Goal: Task Accomplishment & Management: Manage account settings

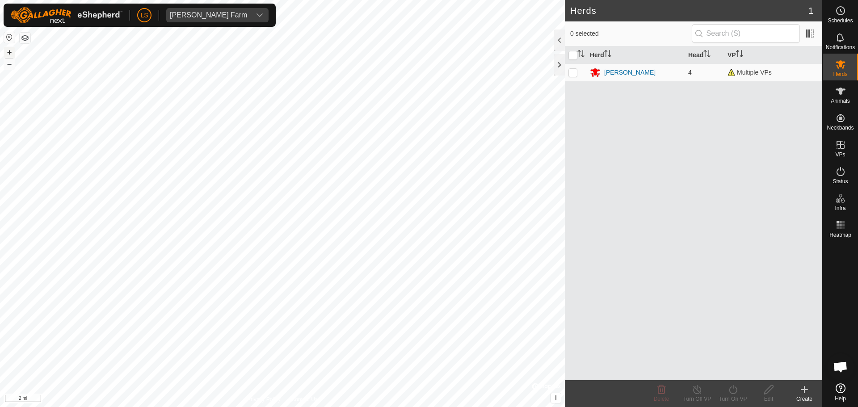
click at [10, 54] on button "+" at bounding box center [9, 52] width 11 height 11
click at [10, 53] on button "+" at bounding box center [9, 52] width 11 height 11
click at [9, 51] on button "+" at bounding box center [9, 52] width 11 height 11
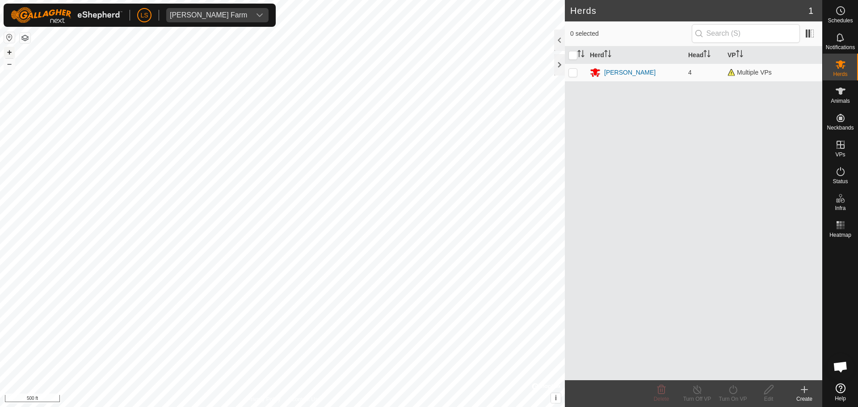
click at [9, 54] on button "+" at bounding box center [9, 52] width 11 height 11
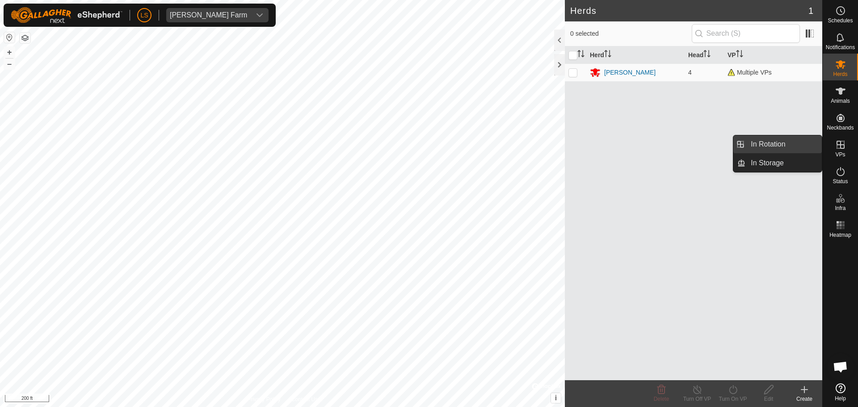
click at [800, 146] on link "In Rotation" at bounding box center [783, 144] width 76 height 18
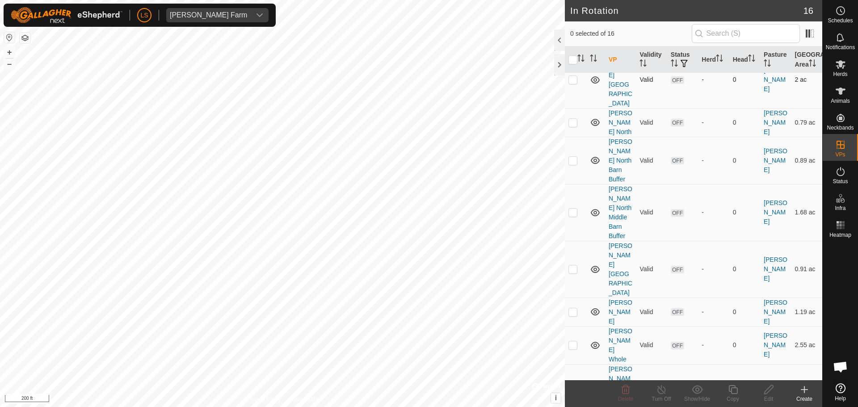
scroll to position [325, 0]
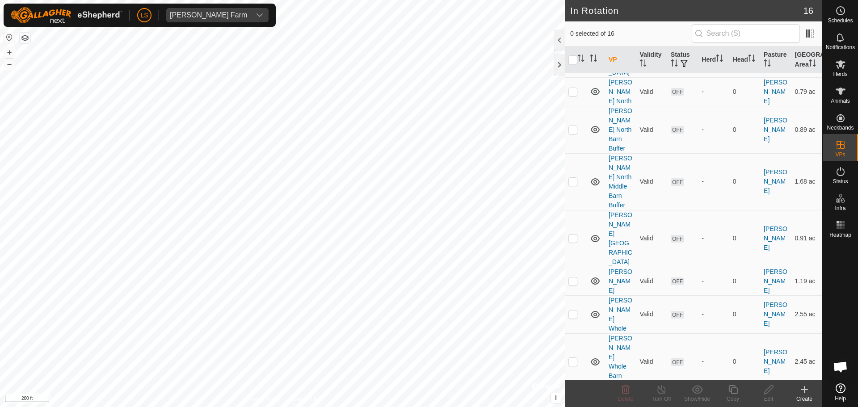
checkbox input "true"
click at [732, 393] on icon at bounding box center [732, 389] width 11 height 11
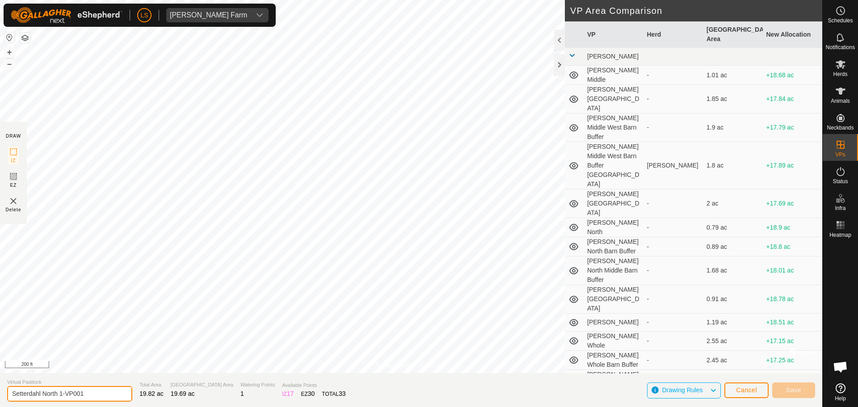
drag, startPoint x: 96, startPoint y: 395, endPoint x: 59, endPoint y: 395, distance: 36.6
click at [59, 395] on input "Setterdahl North 1-VP001" at bounding box center [69, 394] width 125 height 16
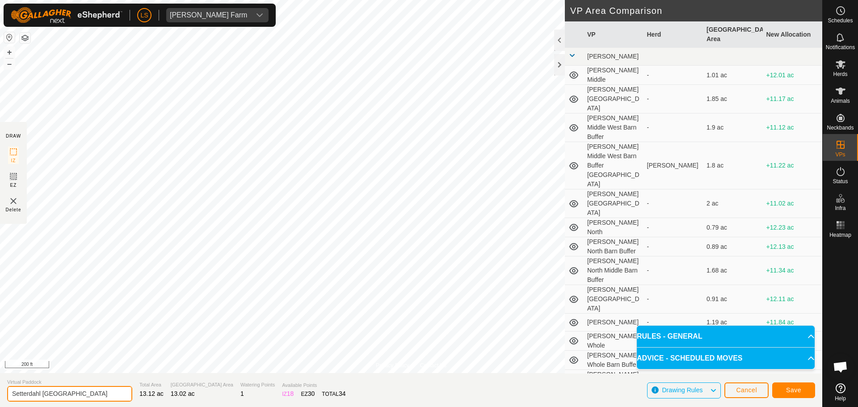
click at [79, 394] on input "Setterdahl [GEOGRAPHIC_DATA]" at bounding box center [69, 394] width 125 height 16
drag, startPoint x: 80, startPoint y: 391, endPoint x: 59, endPoint y: 393, distance: 21.1
click at [59, 393] on input "Setterdahl [GEOGRAPHIC_DATA]" at bounding box center [69, 394] width 125 height 16
type input "Setterdahl North ESE1"
click at [796, 391] on span "Save" at bounding box center [793, 389] width 15 height 7
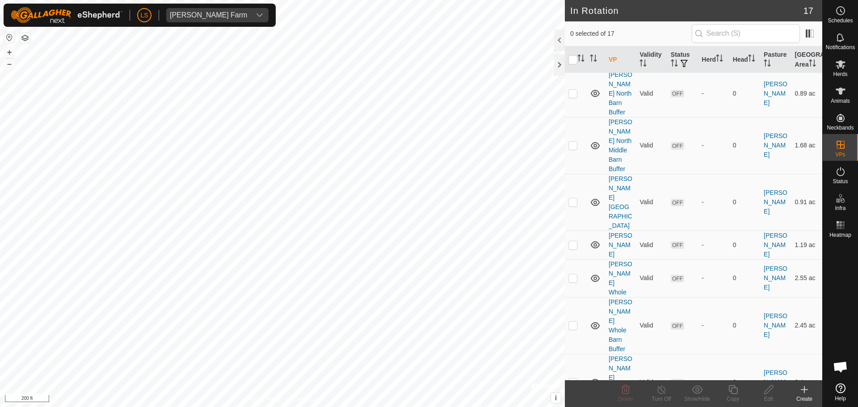
scroll to position [363, 0]
checkbox input "true"
click at [766, 389] on icon at bounding box center [768, 389] width 11 height 11
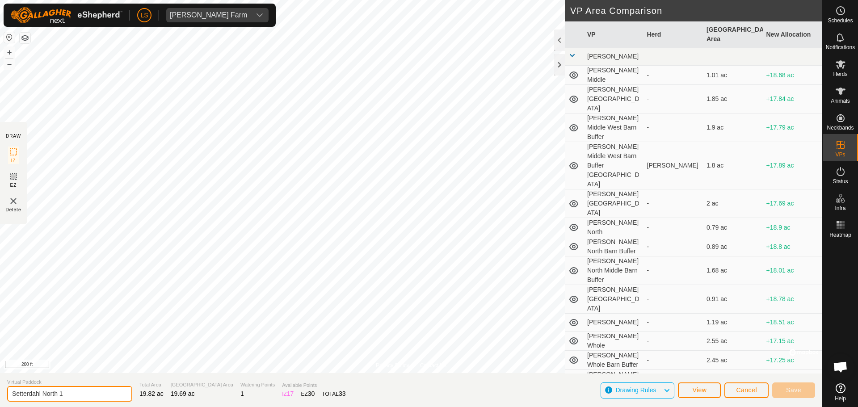
click at [60, 394] on input "Setterdahl North 1" at bounding box center [69, 394] width 125 height 16
type input "Setterdahl North Whole1"
click at [793, 389] on span "Save" at bounding box center [793, 389] width 15 height 7
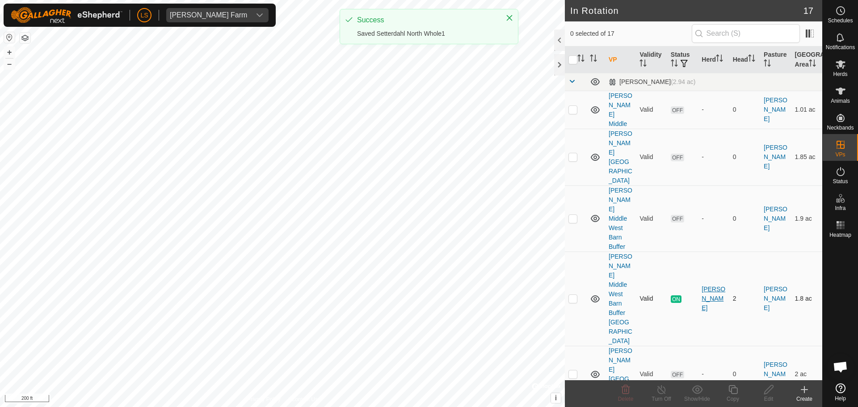
scroll to position [363, 0]
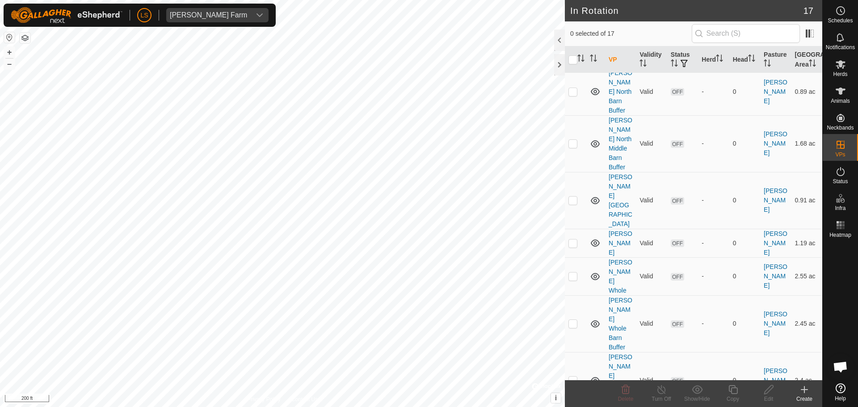
checkbox input "true"
click at [733, 392] on icon at bounding box center [732, 389] width 11 height 11
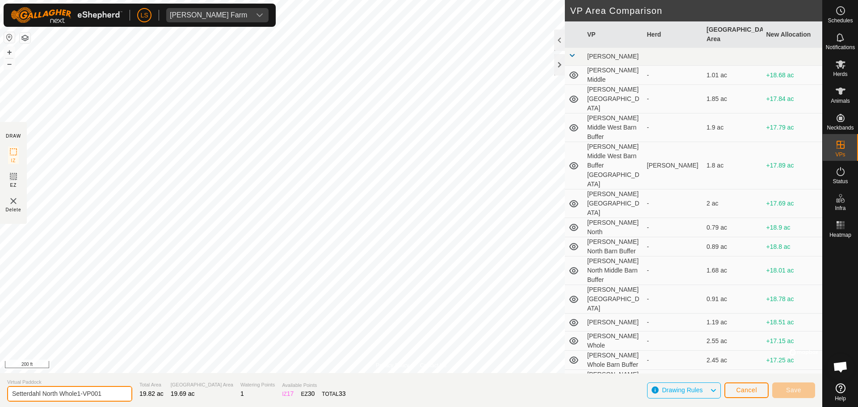
drag, startPoint x: 105, startPoint y: 397, endPoint x: 60, endPoint y: 398, distance: 45.1
click at [60, 398] on input "Setterdahl North Whole1-VP001" at bounding box center [69, 394] width 125 height 16
type input "Setterdahl [GEOGRAPHIC_DATA] w [GEOGRAPHIC_DATA]"
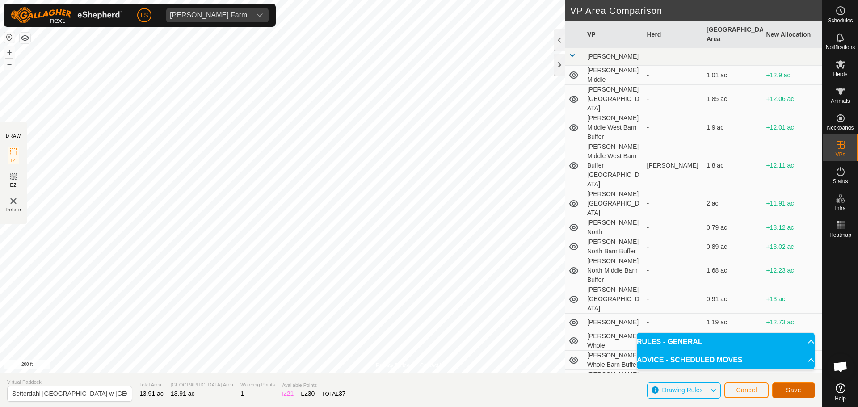
click at [802, 389] on button "Save" at bounding box center [793, 390] width 43 height 16
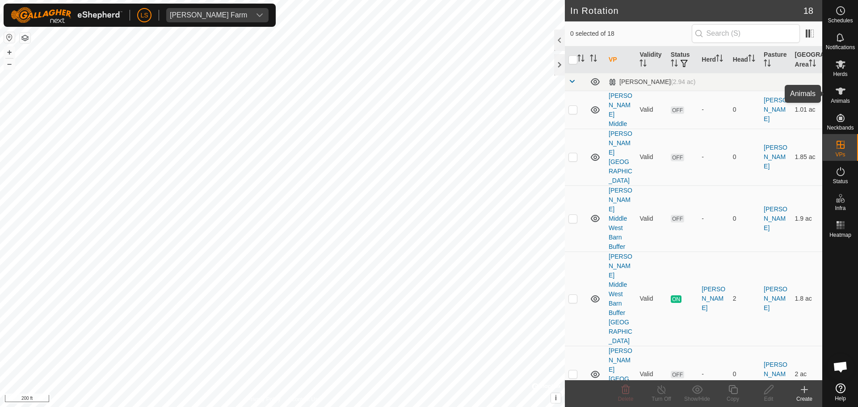
click at [838, 95] on icon at bounding box center [840, 91] width 11 height 11
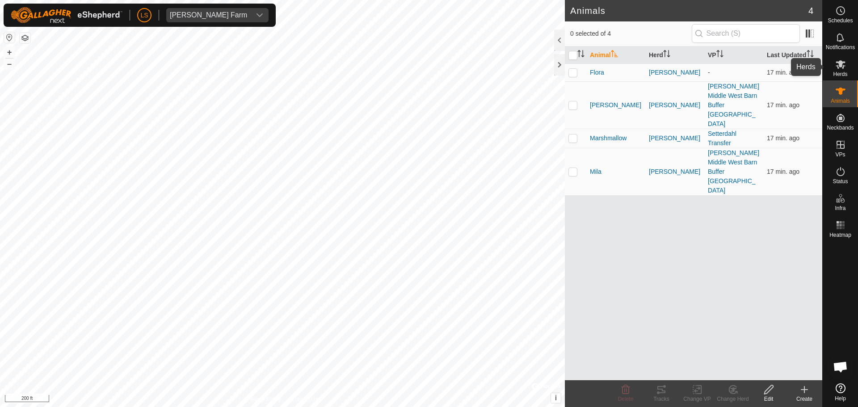
click at [838, 65] on icon at bounding box center [840, 64] width 10 height 8
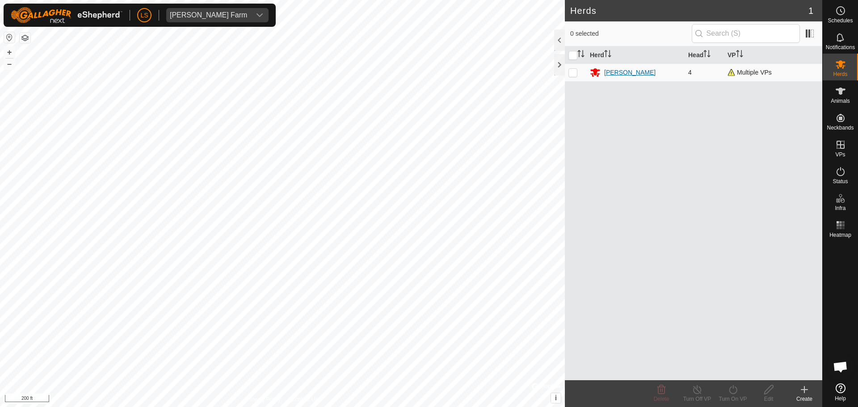
click at [616, 73] on div "[PERSON_NAME]" at bounding box center [629, 72] width 51 height 9
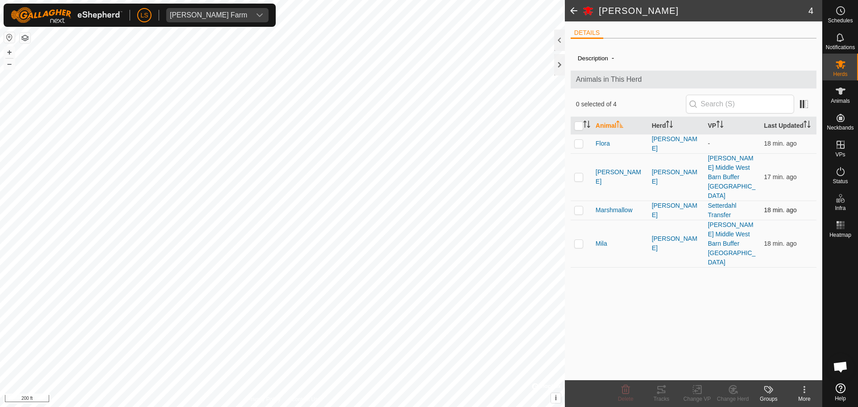
click at [576, 206] on p-checkbox at bounding box center [578, 209] width 9 height 7
checkbox input "true"
click at [579, 145] on p-checkbox at bounding box center [578, 143] width 9 height 7
checkbox input "true"
click at [697, 392] on icon at bounding box center [696, 389] width 11 height 11
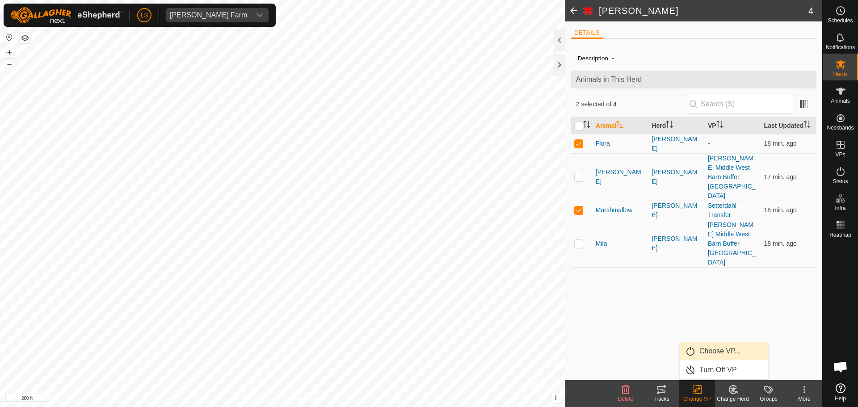
click at [713, 348] on link "Choose VP..." at bounding box center [723, 351] width 88 height 18
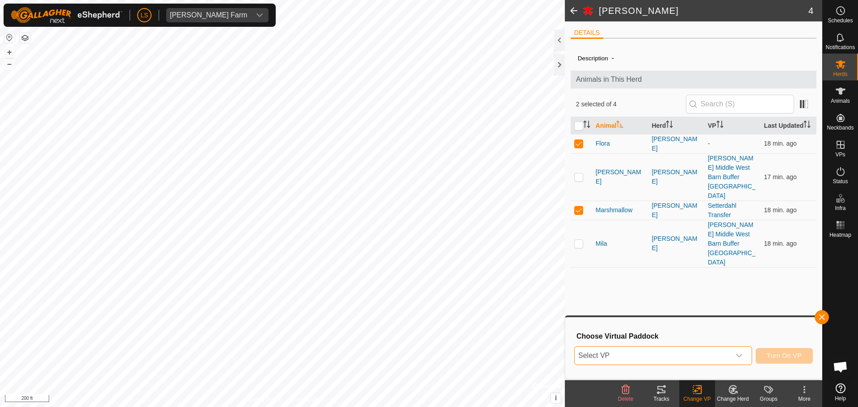
click at [682, 352] on span "Select VP" at bounding box center [651, 356] width 155 height 18
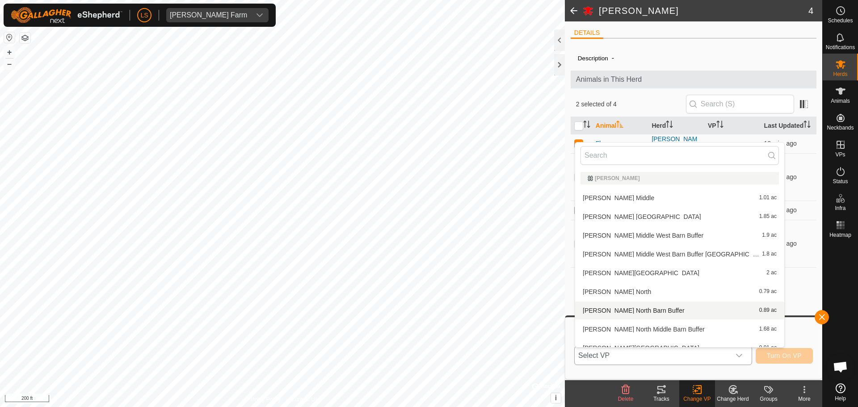
scroll to position [240, 0]
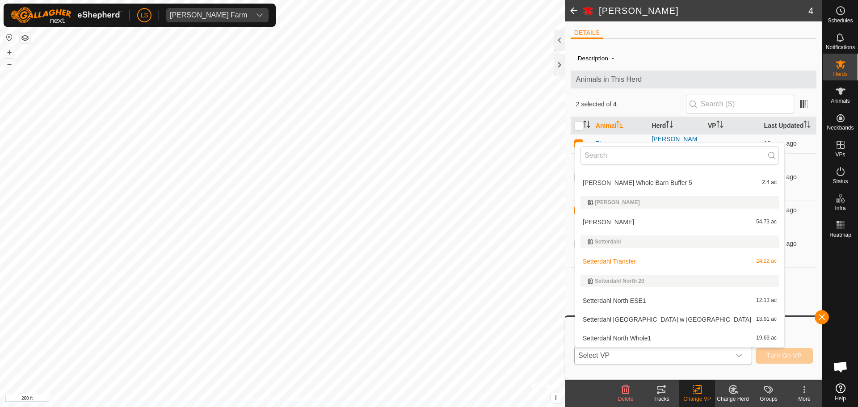
click at [653, 298] on li "Setterdahl North ESE1 12.13 ac" at bounding box center [679, 301] width 209 height 18
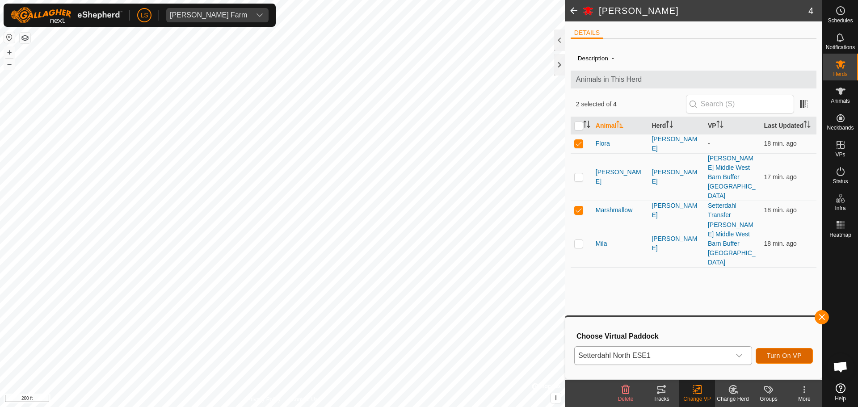
click at [768, 355] on span "Turn On VP" at bounding box center [783, 355] width 35 height 7
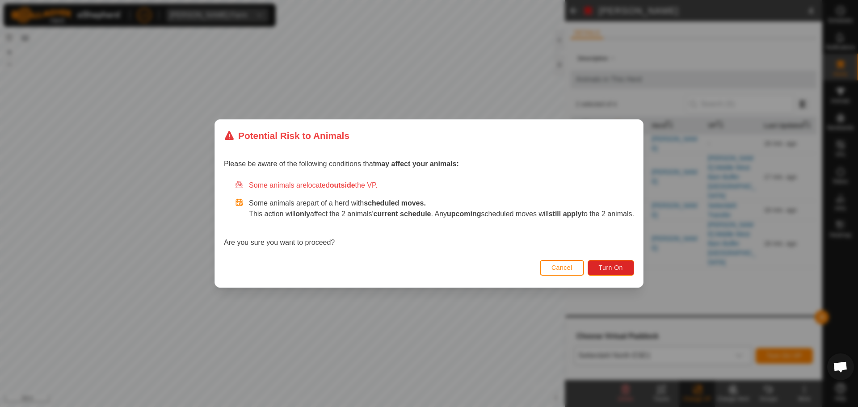
click at [568, 270] on span "Cancel" at bounding box center [561, 267] width 21 height 7
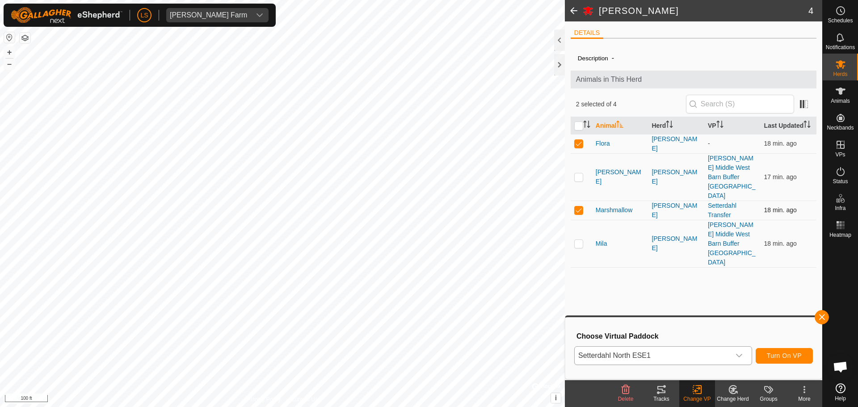
click at [577, 206] on p-checkbox at bounding box center [578, 209] width 9 height 7
checkbox input "false"
click at [785, 360] on button "Turn On VP" at bounding box center [783, 356] width 57 height 16
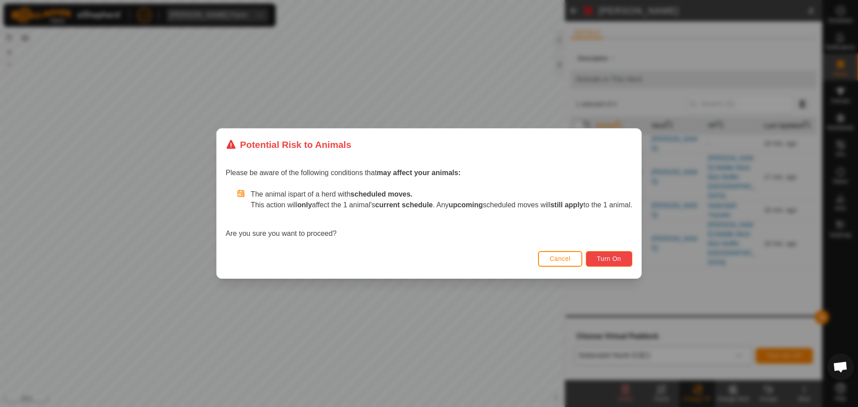
click at [618, 258] on span "Turn On" at bounding box center [609, 258] width 24 height 7
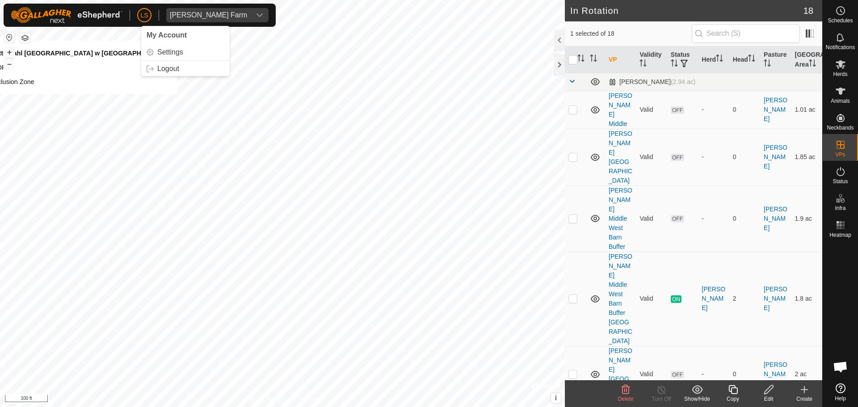
click at [147, 15] on span "LS" at bounding box center [144, 15] width 8 height 9
click at [251, 12] on div "dropdown trigger" at bounding box center [260, 15] width 18 height 14
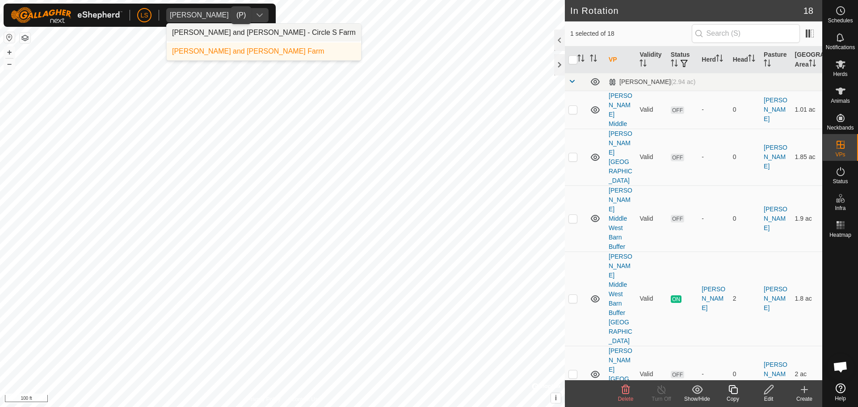
click at [230, 34] on li "[PERSON_NAME] and [PERSON_NAME] - Circle S Farm" at bounding box center [264, 33] width 194 height 18
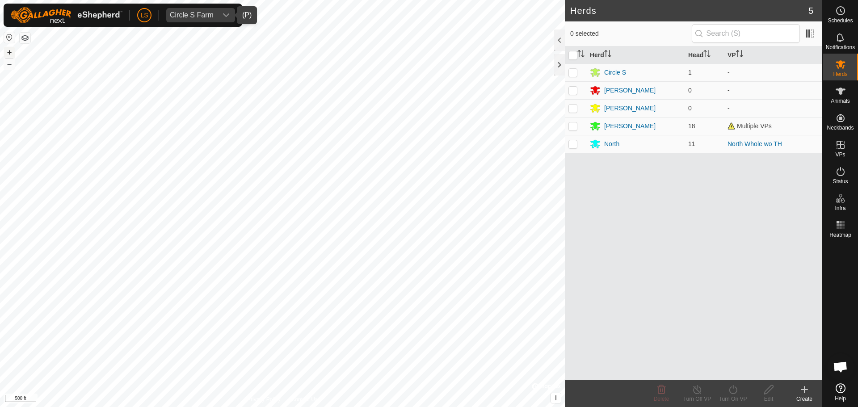
click at [8, 54] on button "+" at bounding box center [9, 52] width 11 height 11
click at [609, 124] on div "[PERSON_NAME]" at bounding box center [629, 125] width 51 height 9
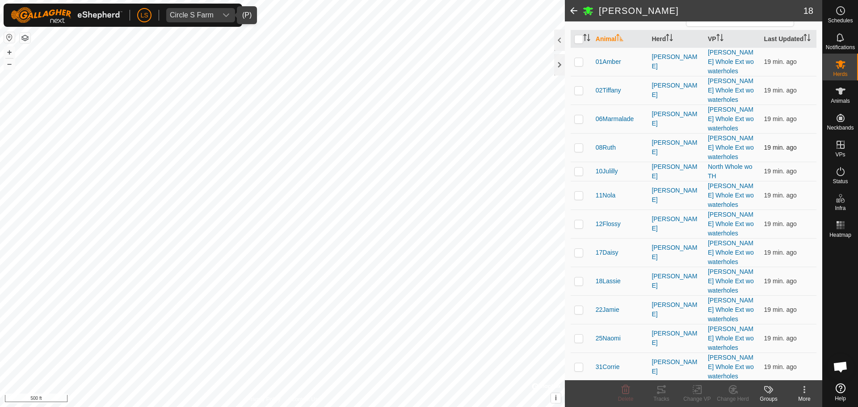
scroll to position [88, 0]
click at [577, 167] on p-checkbox at bounding box center [578, 170] width 9 height 7
checkbox input "true"
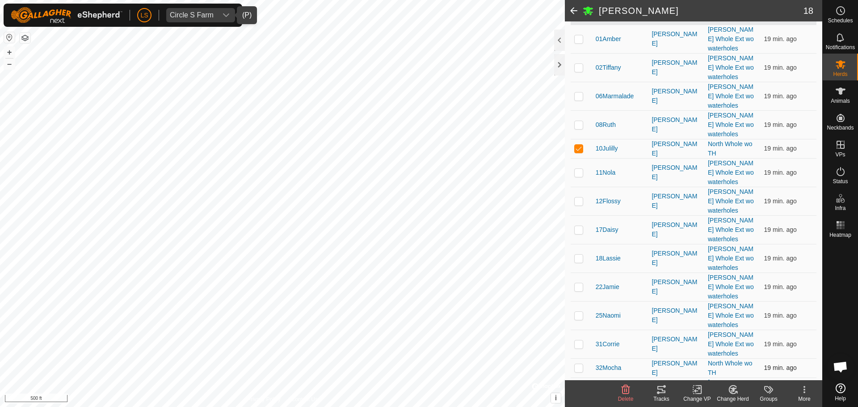
click at [580, 364] on p-checkbox at bounding box center [578, 367] width 9 height 7
checkbox input "true"
click at [731, 390] on icon at bounding box center [731, 391] width 2 height 3
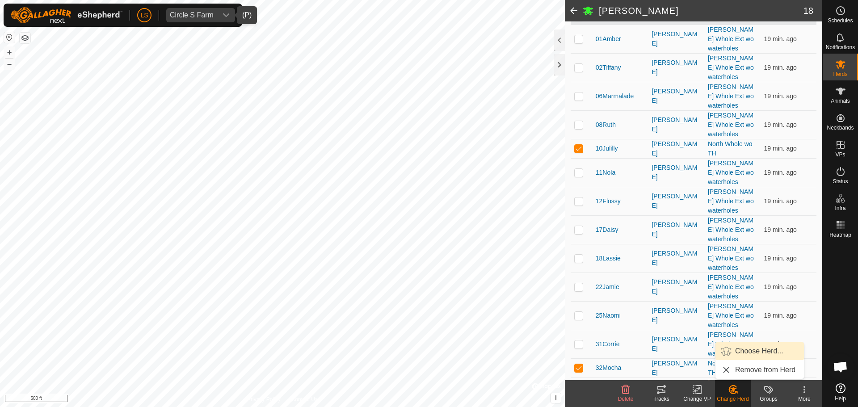
click at [746, 351] on link "Choose Herd..." at bounding box center [759, 351] width 88 height 18
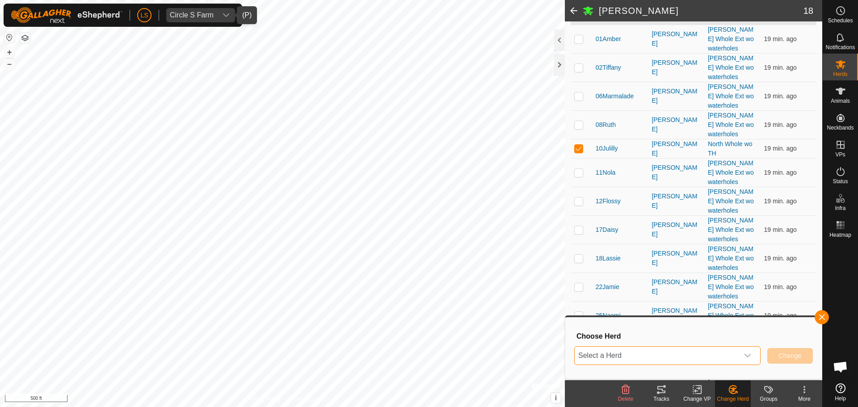
click at [645, 349] on span "Select a Herd" at bounding box center [656, 356] width 164 height 18
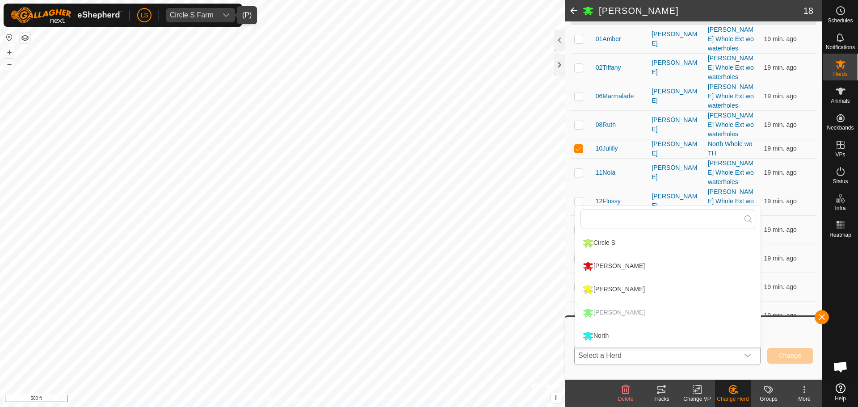
click at [639, 333] on li "North" at bounding box center [667, 336] width 185 height 22
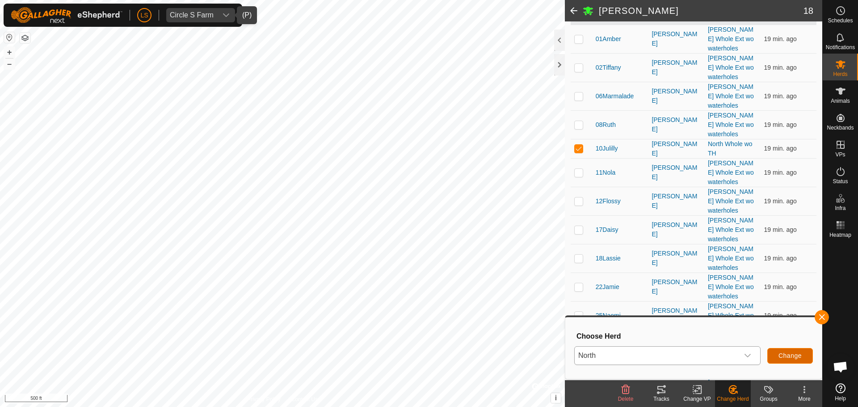
click at [791, 356] on span "Change" at bounding box center [789, 355] width 23 height 7
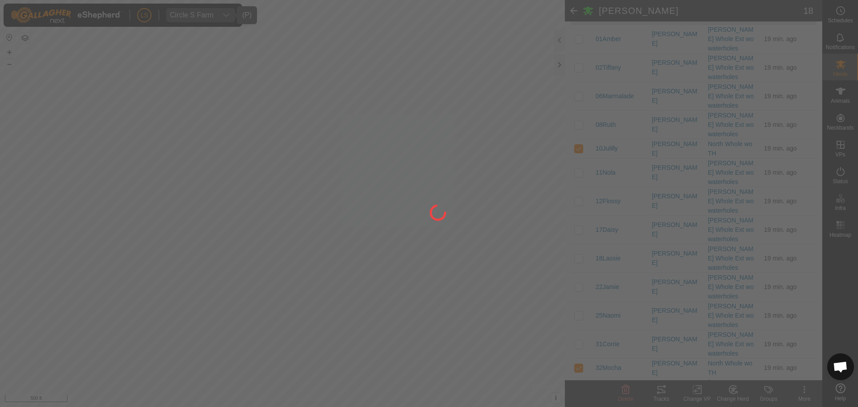
checkbox input "false"
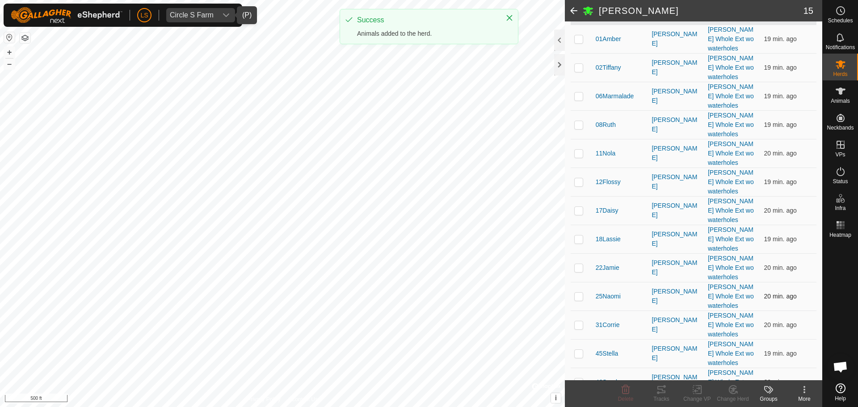
scroll to position [52, 0]
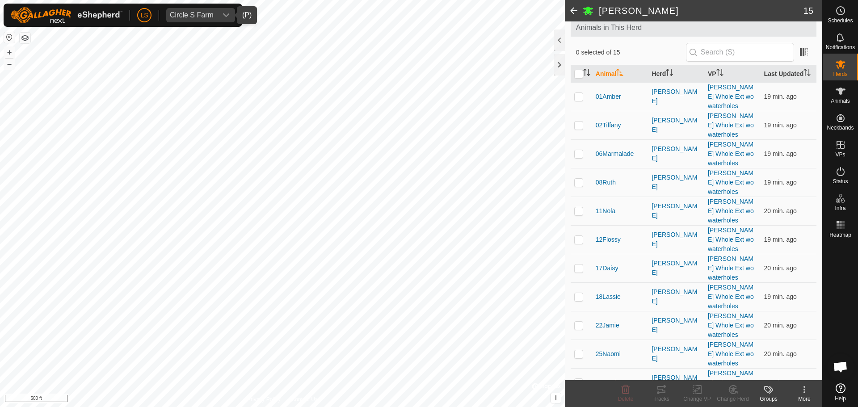
click at [573, 14] on span at bounding box center [574, 10] width 18 height 21
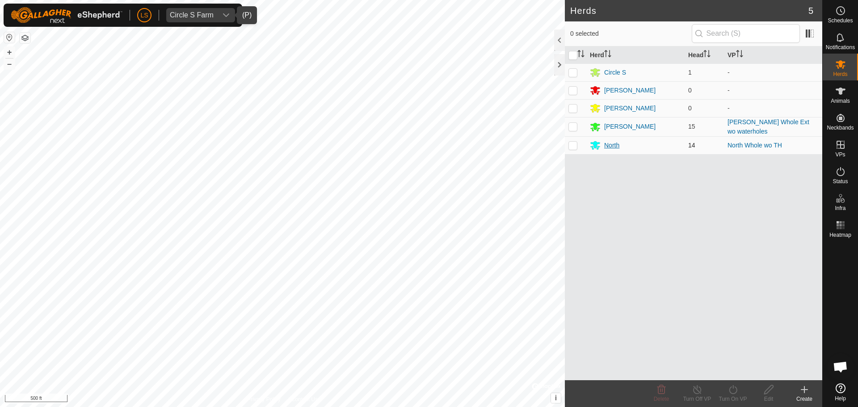
click at [617, 146] on div "North" at bounding box center [611, 145] width 15 height 9
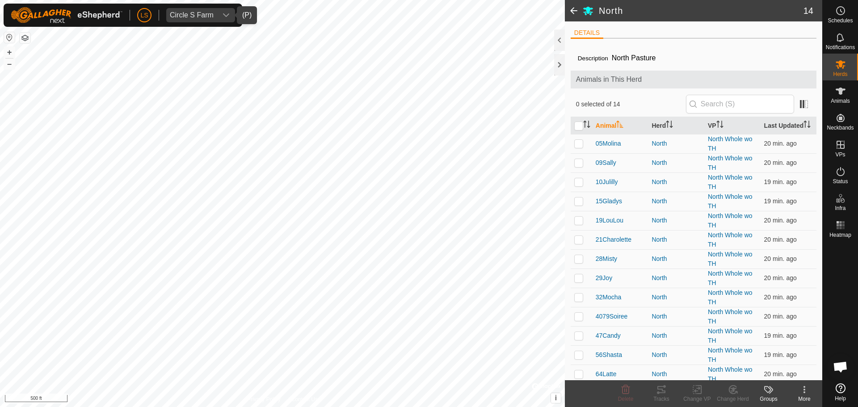
click at [576, 8] on span at bounding box center [574, 10] width 18 height 21
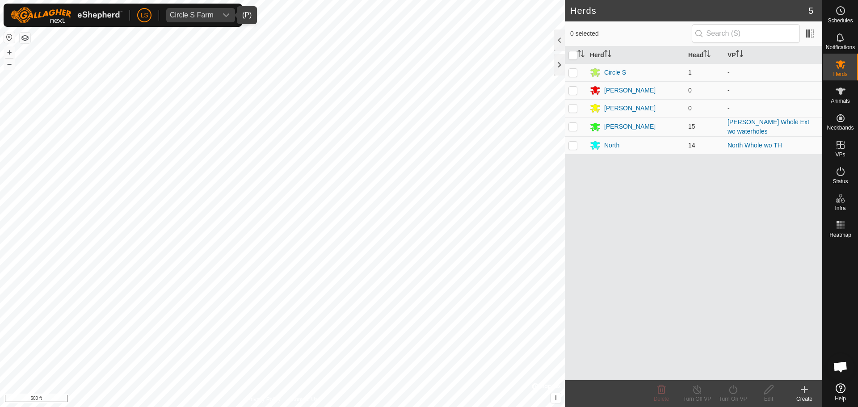
click at [572, 143] on p-checkbox at bounding box center [572, 145] width 9 height 7
checkbox input "true"
click at [735, 390] on icon at bounding box center [732, 389] width 11 height 11
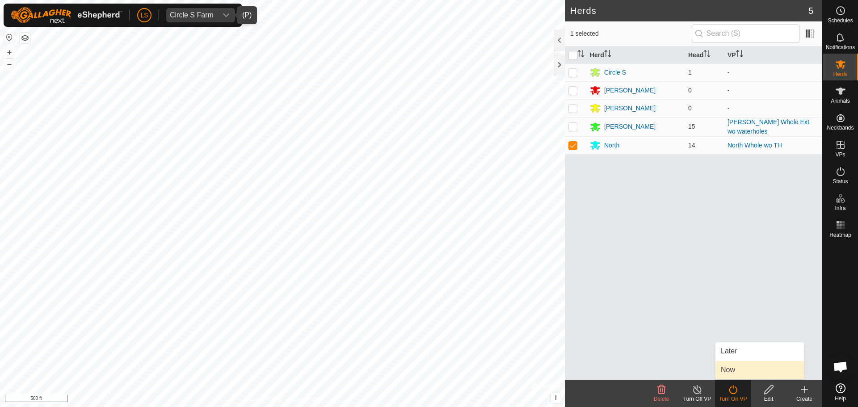
click at [744, 370] on link "Now" at bounding box center [759, 370] width 88 height 18
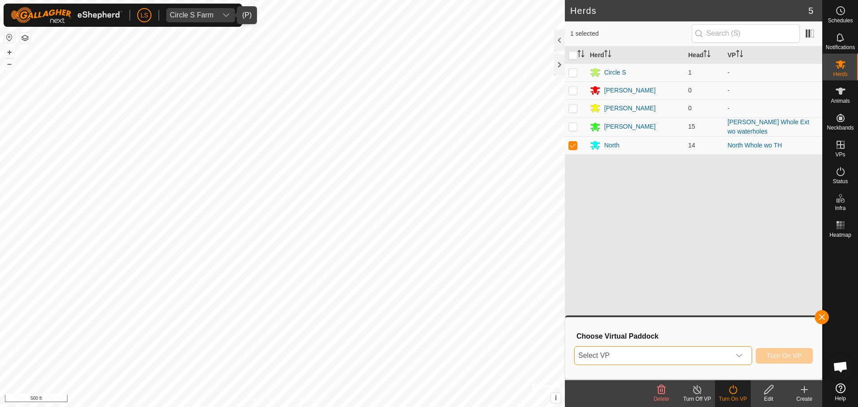
click at [714, 358] on span "Select VP" at bounding box center [651, 356] width 155 height 18
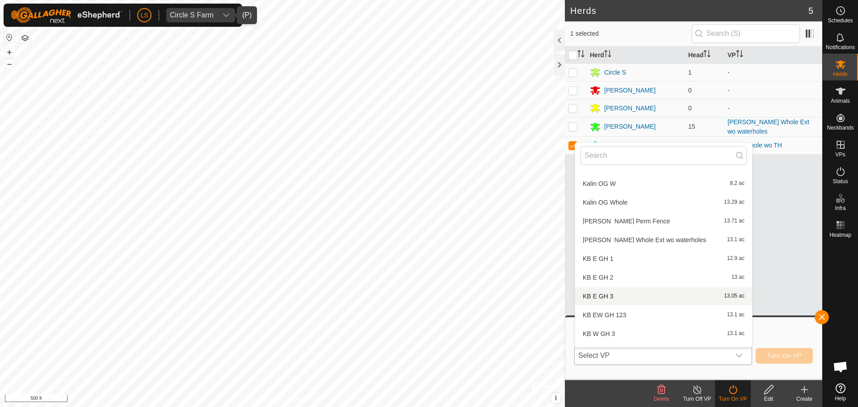
scroll to position [582, 0]
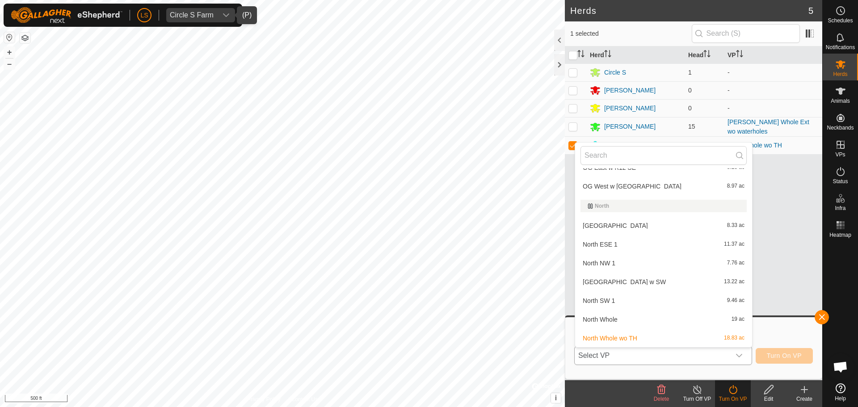
click at [607, 246] on li "North ESE 1 11.37 ac" at bounding box center [663, 244] width 177 height 18
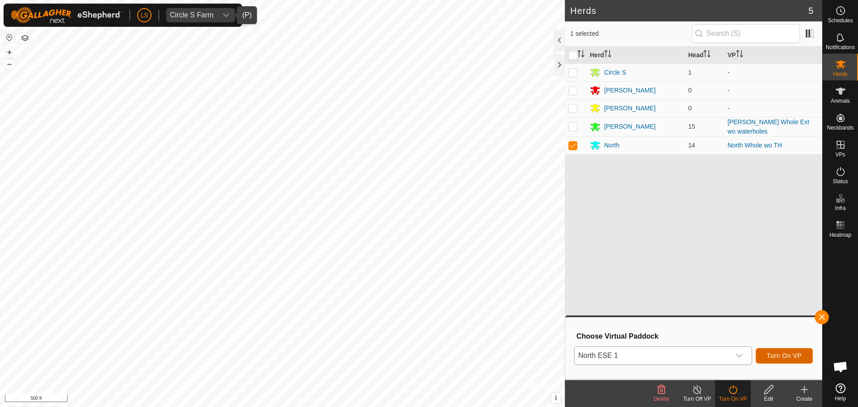
click at [792, 354] on span "Turn On VP" at bounding box center [783, 355] width 35 height 7
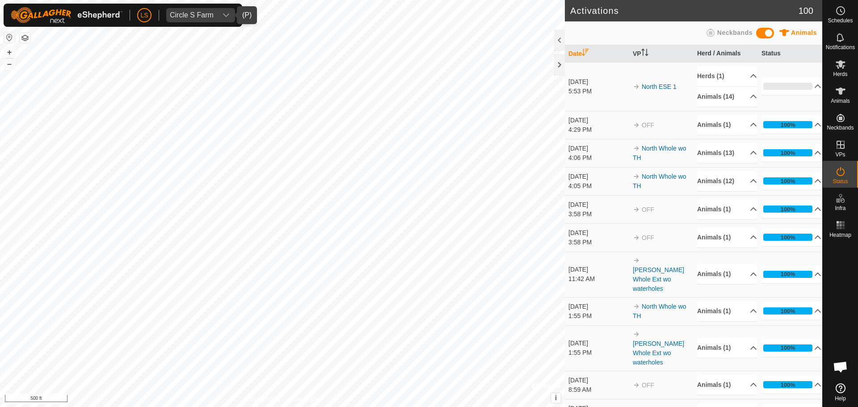
click at [217, 15] on div "dropdown trigger" at bounding box center [226, 15] width 18 height 14
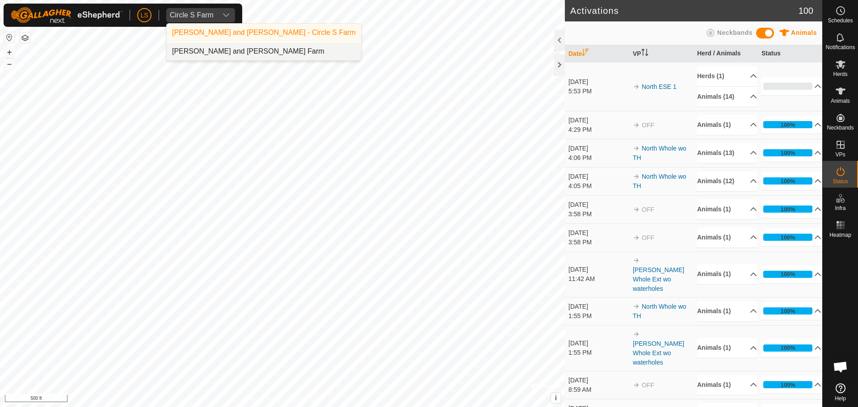
click at [227, 55] on li "[PERSON_NAME] and [PERSON_NAME] Farm" at bounding box center [264, 51] width 194 height 18
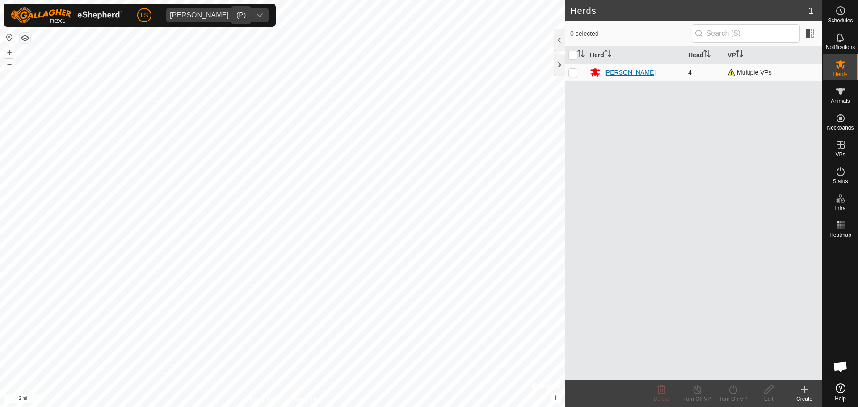
click at [608, 72] on div "[PERSON_NAME]" at bounding box center [629, 72] width 51 height 9
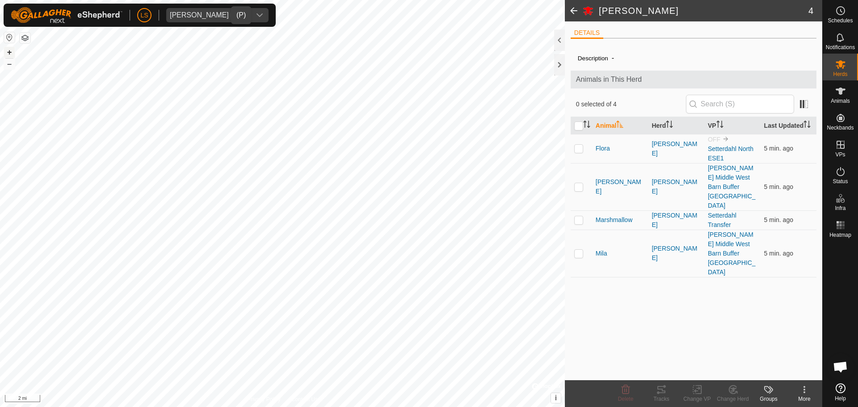
click at [5, 54] on button "+" at bounding box center [9, 52] width 11 height 11
click at [11, 50] on button "+" at bounding box center [9, 52] width 11 height 11
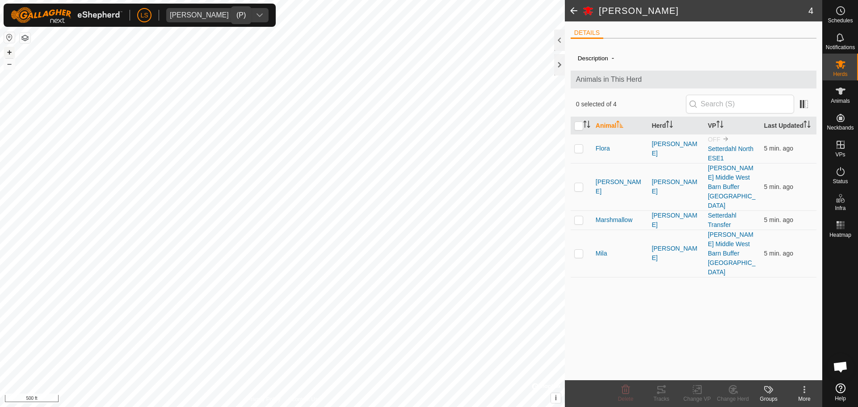
click at [9, 53] on button "+" at bounding box center [9, 52] width 11 height 11
click at [578, 216] on p-checkbox at bounding box center [578, 219] width 9 height 7
checkbox input "false"
click at [616, 215] on span "Marshmallow" at bounding box center [613, 219] width 37 height 9
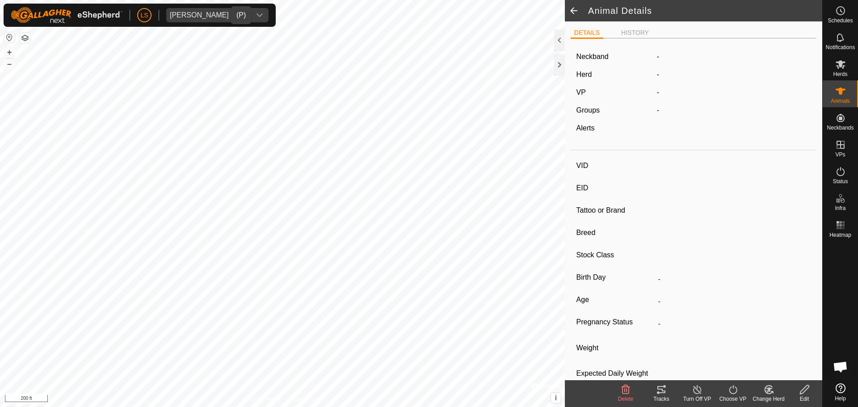
type input "Marshmallow"
type input "-"
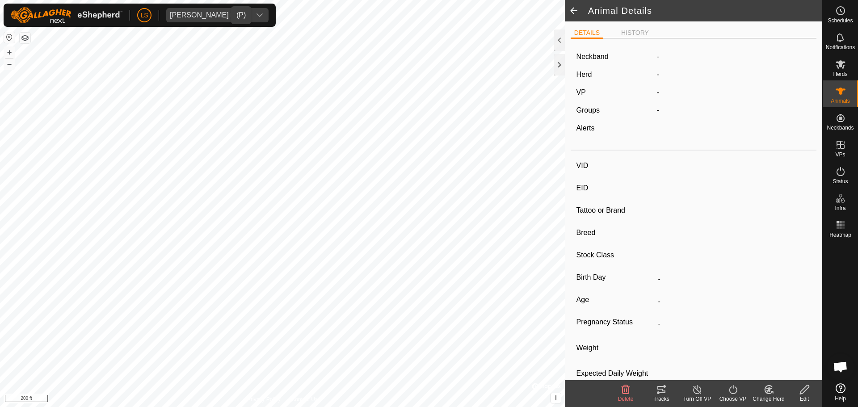
type input "0 kg"
type input "-"
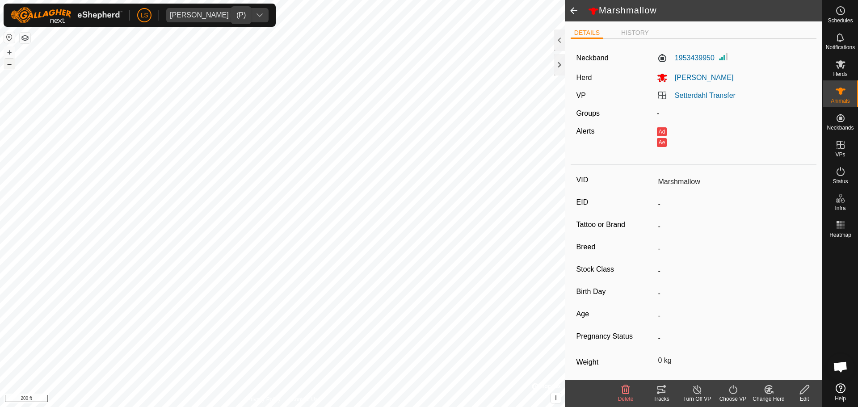
click at [9, 64] on button "–" at bounding box center [9, 64] width 11 height 11
click at [12, 65] on button "–" at bounding box center [9, 64] width 11 height 11
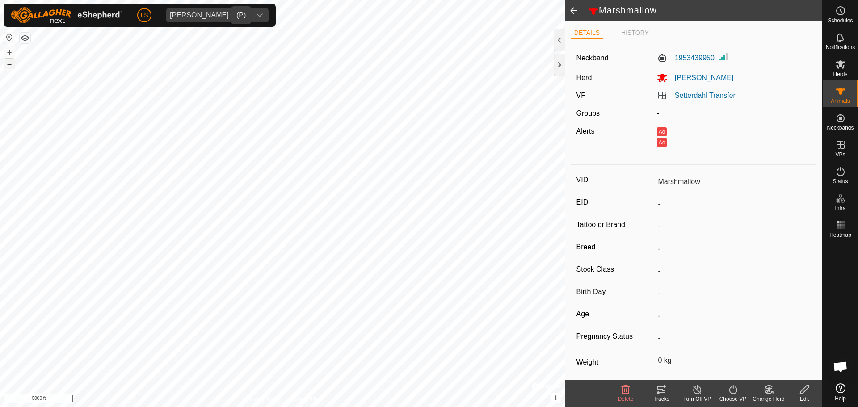
click at [12, 65] on button "–" at bounding box center [9, 64] width 11 height 11
click at [12, 50] on button "+" at bounding box center [9, 52] width 11 height 11
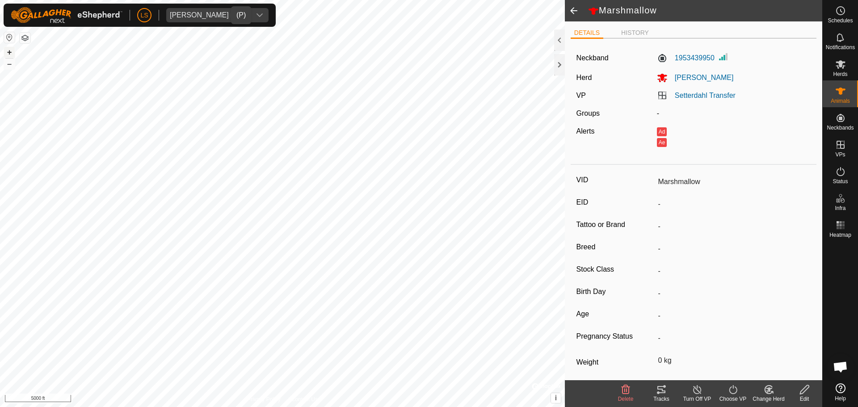
click at [11, 50] on button "+" at bounding box center [9, 52] width 11 height 11
click at [8, 55] on button "+" at bounding box center [9, 52] width 11 height 11
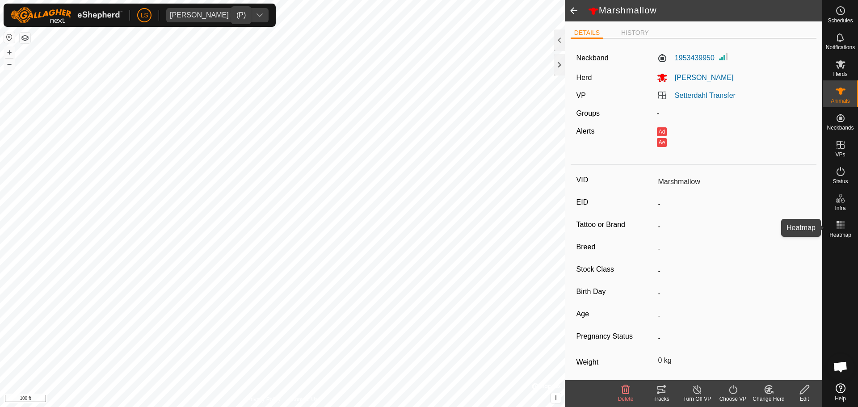
click at [837, 227] on rect at bounding box center [837, 228] width 2 height 2
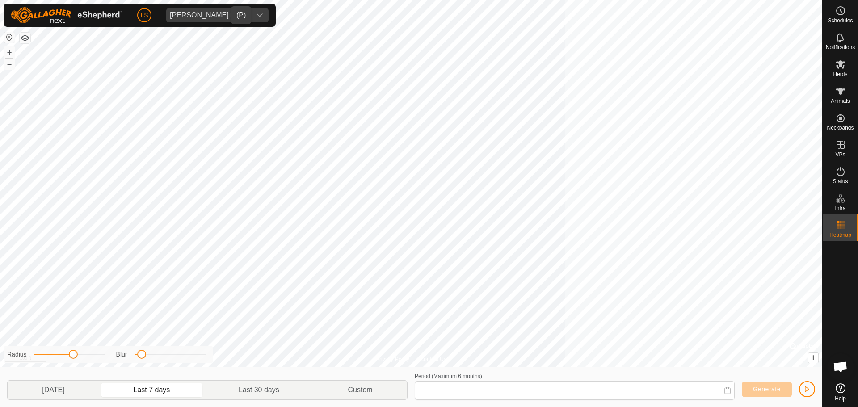
type input "[DATE] - [DATE]"
click at [8, 48] on button "+" at bounding box center [9, 52] width 11 height 11
click at [8, 66] on button "–" at bounding box center [9, 64] width 11 height 11
click at [256, 13] on icon "dropdown trigger" at bounding box center [259, 15] width 7 height 7
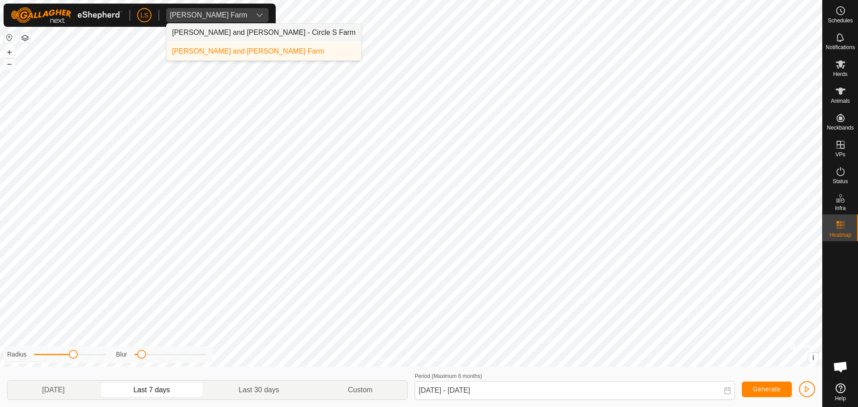
click at [237, 37] on li "[PERSON_NAME] and [PERSON_NAME] - Circle S Farm" at bounding box center [264, 33] width 194 height 18
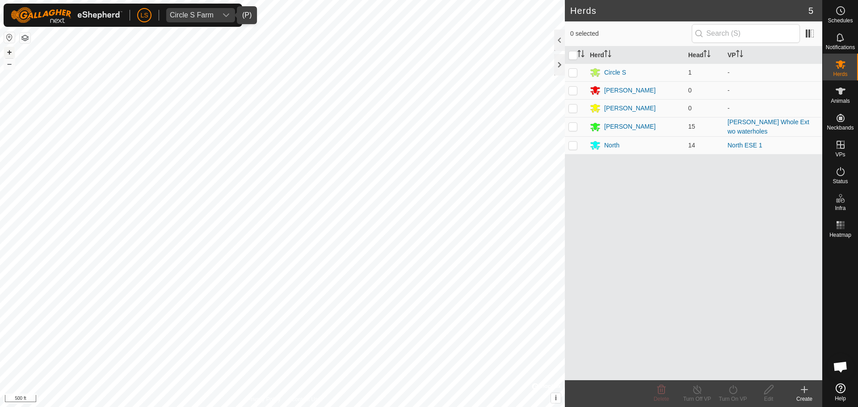
click at [10, 52] on button "+" at bounding box center [9, 52] width 11 height 11
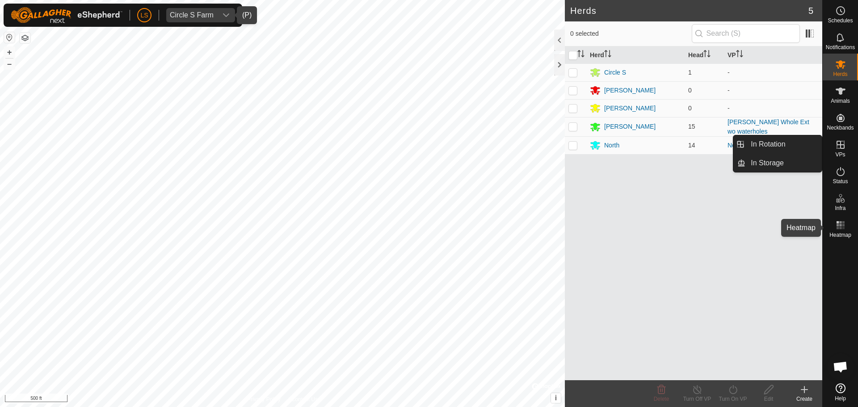
click at [838, 227] on rect at bounding box center [837, 228] width 2 height 2
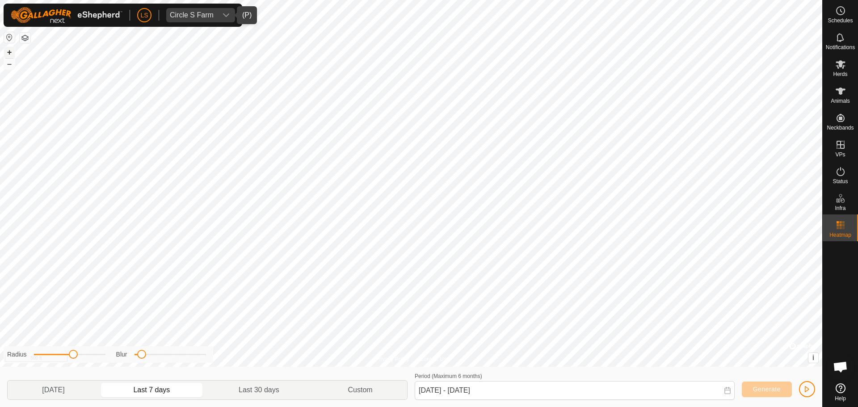
click at [6, 51] on button "+" at bounding box center [9, 52] width 11 height 11
click at [9, 63] on button "–" at bounding box center [9, 64] width 11 height 11
click at [11, 55] on button "+" at bounding box center [9, 52] width 11 height 11
click at [127, 14] on div "LS Circle S Farm Schedules Notifications Herds Animals Neckbands VPs Status Inf…" at bounding box center [429, 203] width 858 height 407
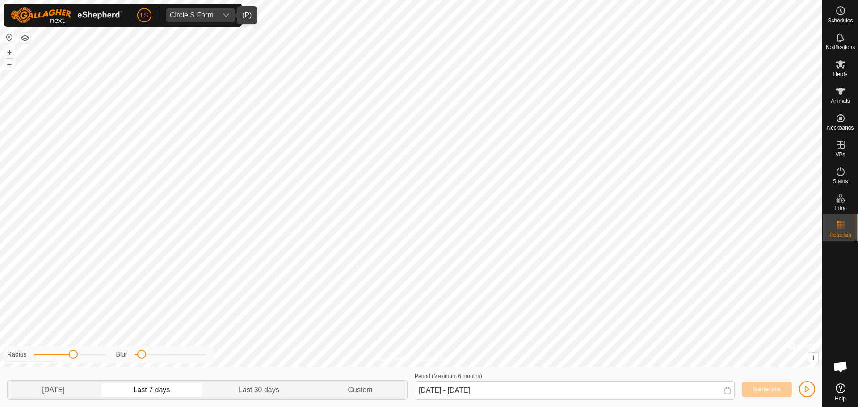
click at [226, 16] on icon "dropdown trigger" at bounding box center [226, 15] width 6 height 4
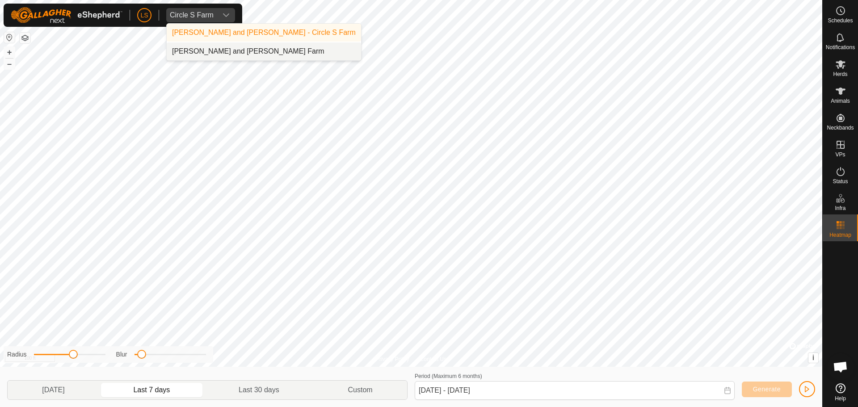
click at [224, 43] on li "[PERSON_NAME] and [PERSON_NAME] Farm" at bounding box center [264, 51] width 194 height 18
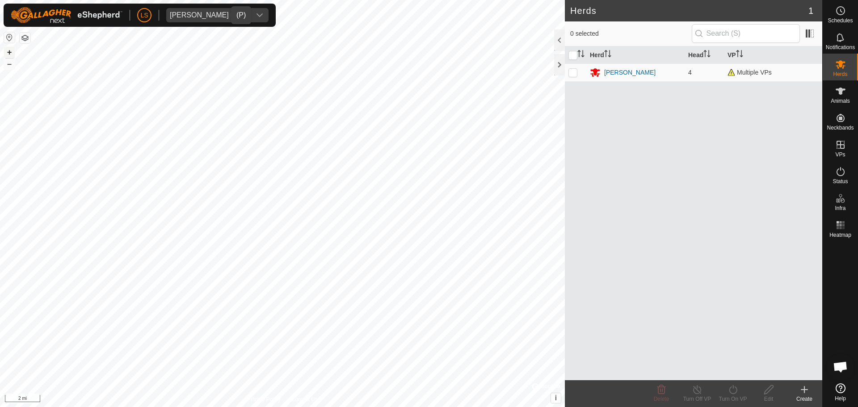
click at [13, 55] on button "+" at bounding box center [9, 52] width 11 height 11
click at [8, 55] on button "+" at bounding box center [9, 52] width 11 height 11
click at [7, 50] on button "+" at bounding box center [9, 52] width 11 height 11
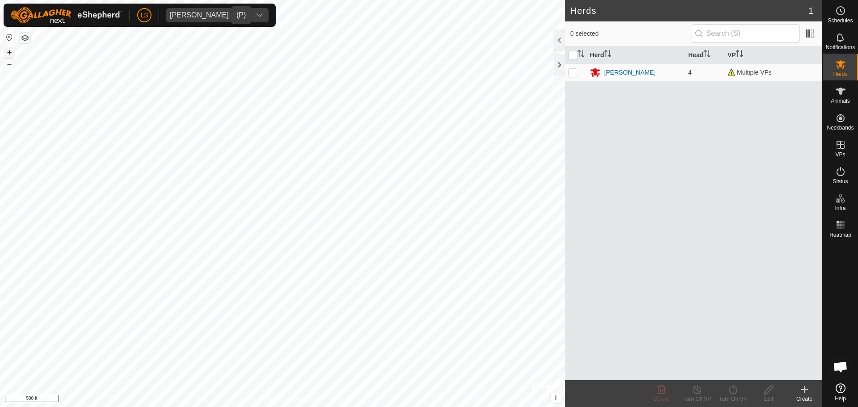
click at [8, 50] on button "+" at bounding box center [9, 52] width 11 height 11
click at [842, 18] on span "Schedules" at bounding box center [839, 20] width 25 height 5
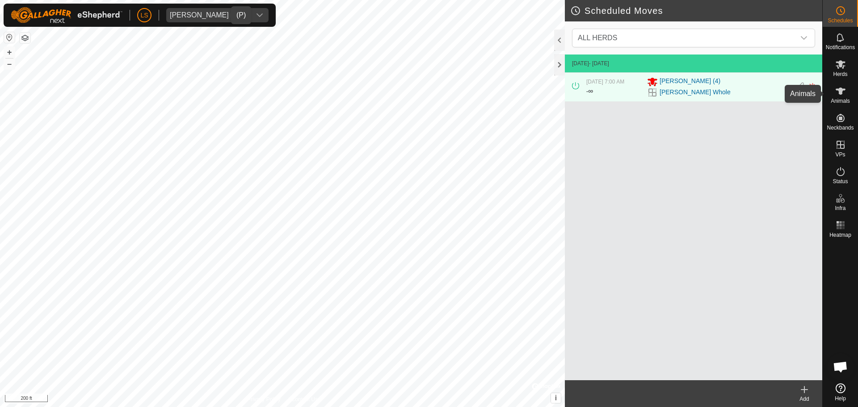
click at [840, 93] on icon at bounding box center [840, 91] width 10 height 7
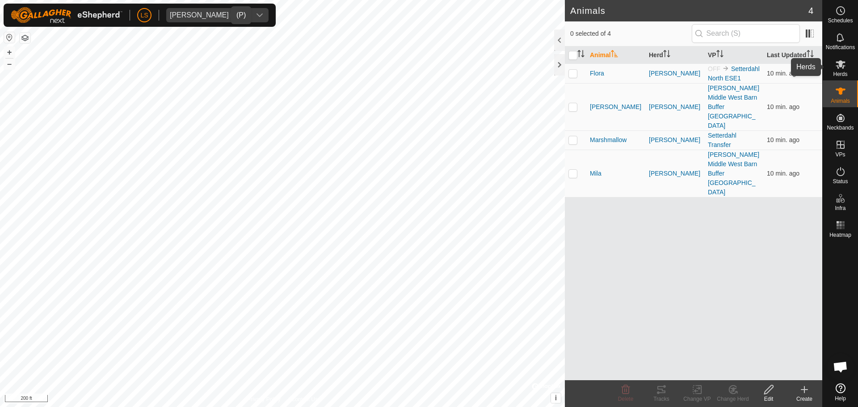
click at [844, 72] on span "Herds" at bounding box center [840, 73] width 14 height 5
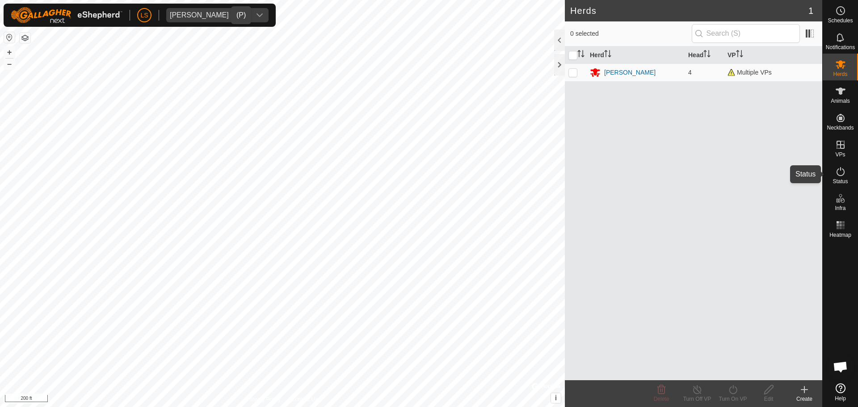
click at [841, 170] on icon at bounding box center [840, 171] width 11 height 11
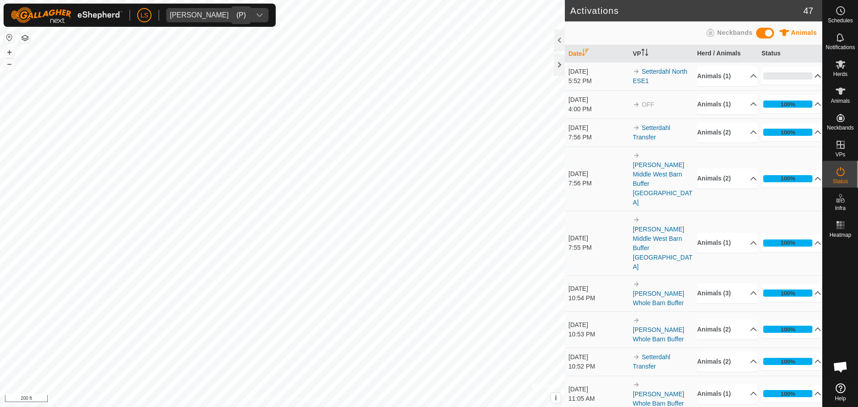
click at [804, 72] on p-accordion-header "0%" at bounding box center [791, 76] width 60 height 18
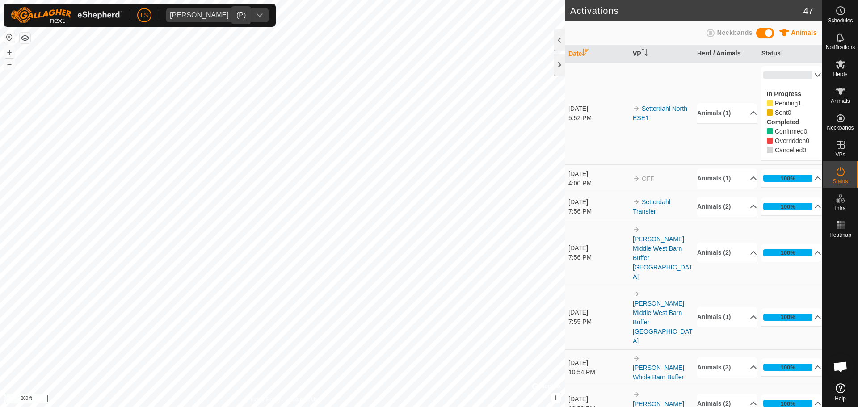
click at [804, 72] on p-accordion-header "0%" at bounding box center [791, 75] width 60 height 18
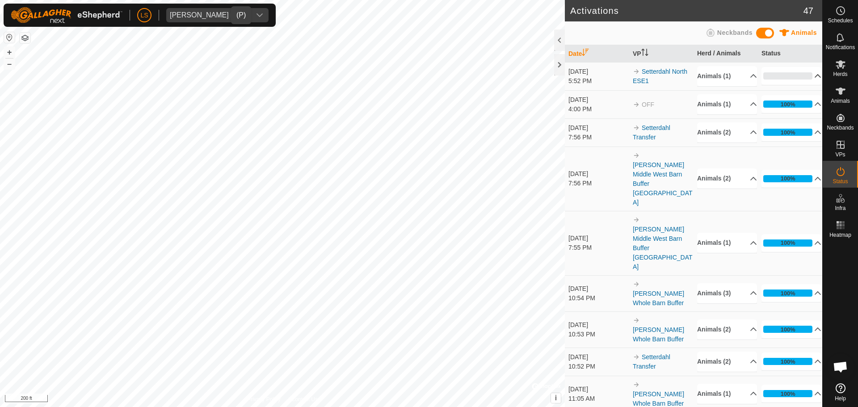
click at [804, 72] on p-accordion-header "0%" at bounding box center [791, 76] width 60 height 18
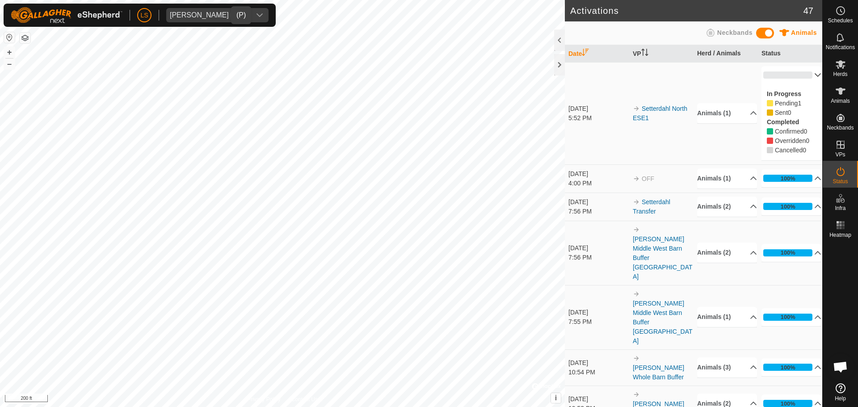
click at [804, 72] on p-accordion-header "0%" at bounding box center [791, 75] width 60 height 18
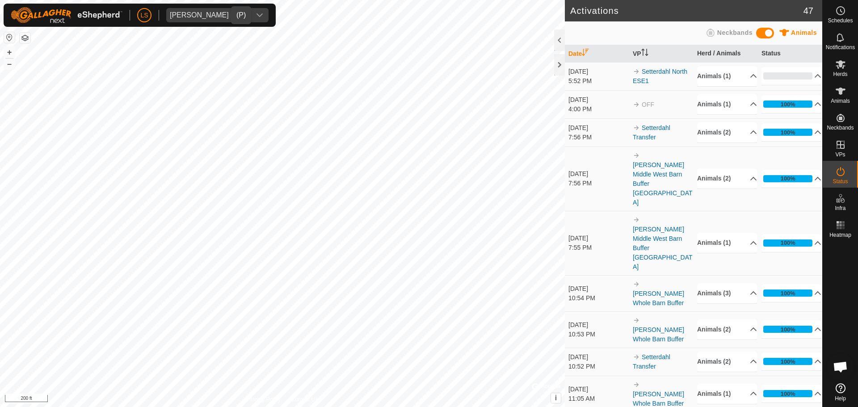
click at [256, 15] on icon "dropdown trigger" at bounding box center [259, 15] width 7 height 7
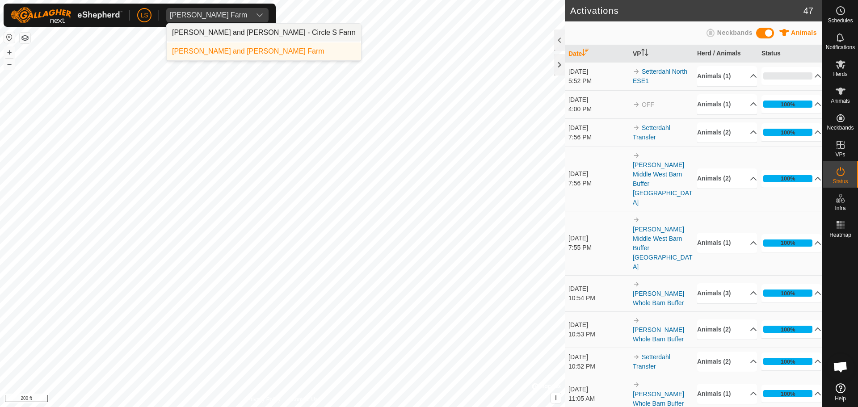
click at [230, 29] on li "[PERSON_NAME] and [PERSON_NAME] - Circle S Farm" at bounding box center [264, 33] width 194 height 18
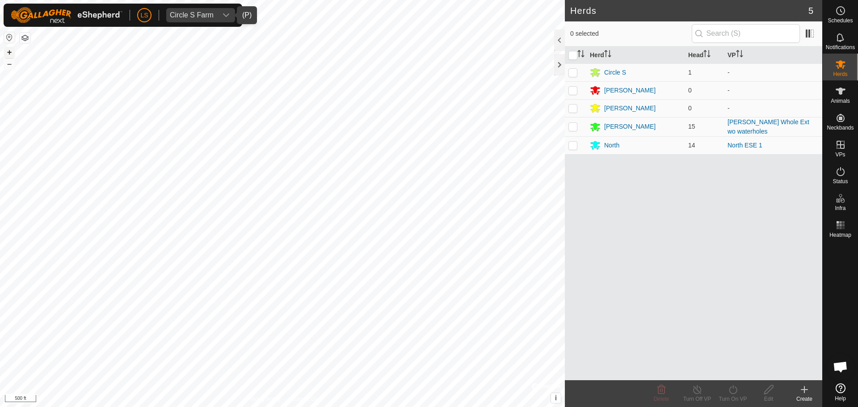
click at [9, 50] on button "+" at bounding box center [9, 52] width 11 height 11
click at [842, 172] on icon at bounding box center [840, 171] width 11 height 11
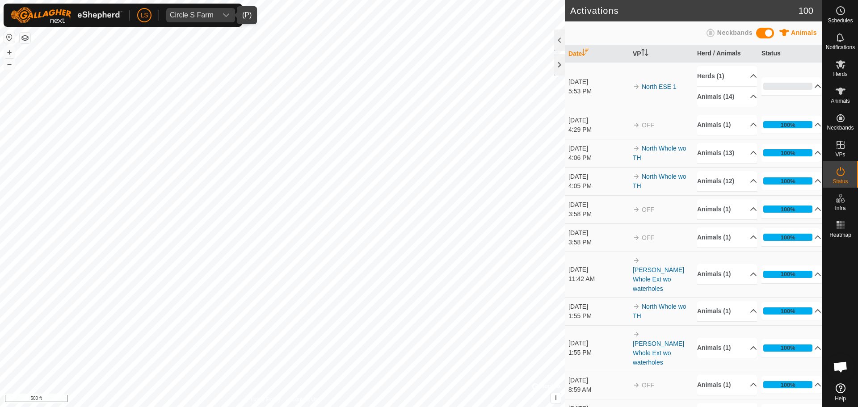
click at [803, 81] on p-accordion-header "0%" at bounding box center [791, 86] width 60 height 18
click at [805, 85] on p-accordion-header "100%" at bounding box center [791, 86] width 60 height 18
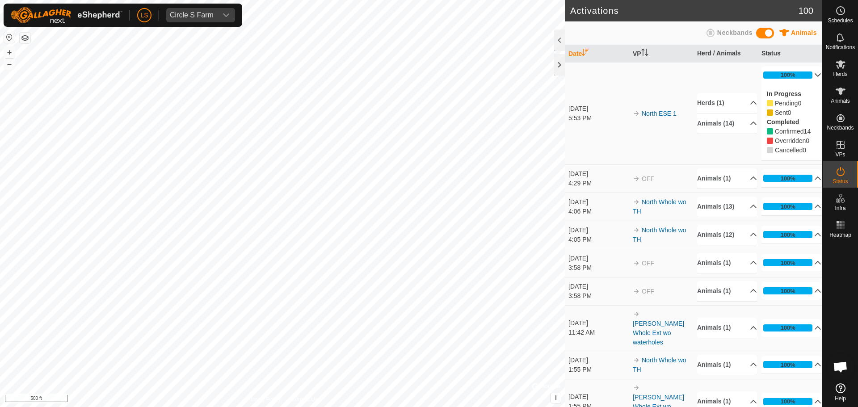
click at [805, 77] on p-accordion-header "100%" at bounding box center [791, 75] width 60 height 18
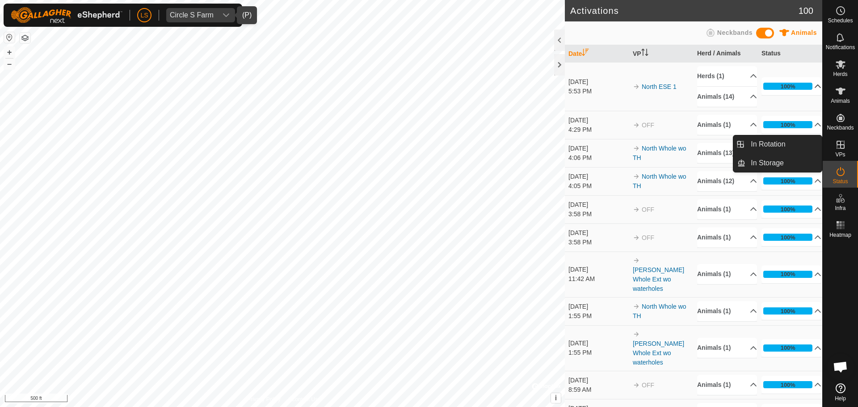
click at [209, 15] on div "Circle S Farm" at bounding box center [192, 15] width 44 height 7
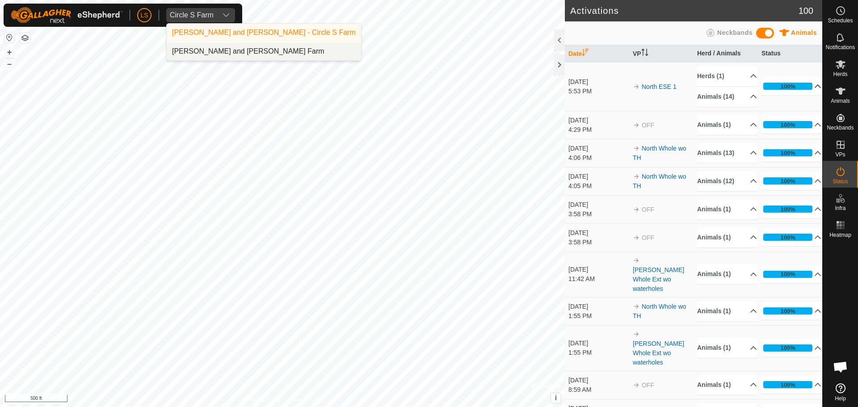
click at [211, 49] on li "[PERSON_NAME] and [PERSON_NAME] Farm" at bounding box center [264, 51] width 194 height 18
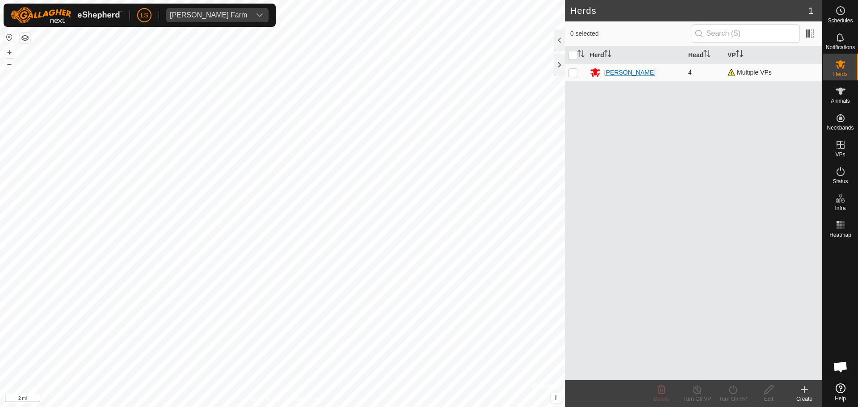
click at [609, 72] on div "[PERSON_NAME]" at bounding box center [629, 72] width 51 height 9
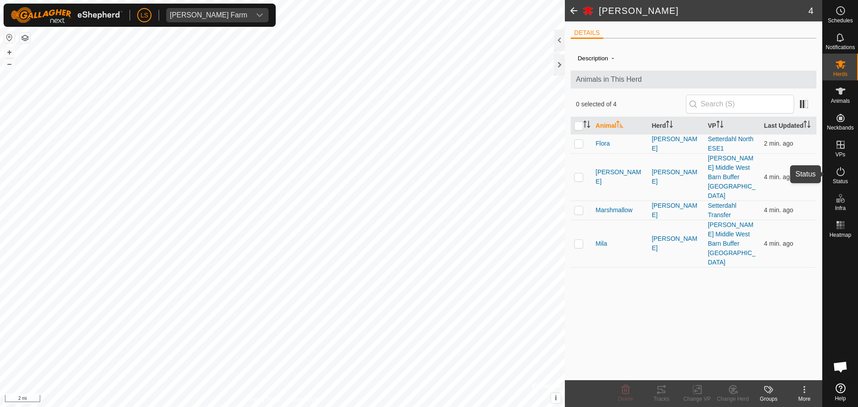
click at [837, 168] on icon at bounding box center [840, 171] width 11 height 11
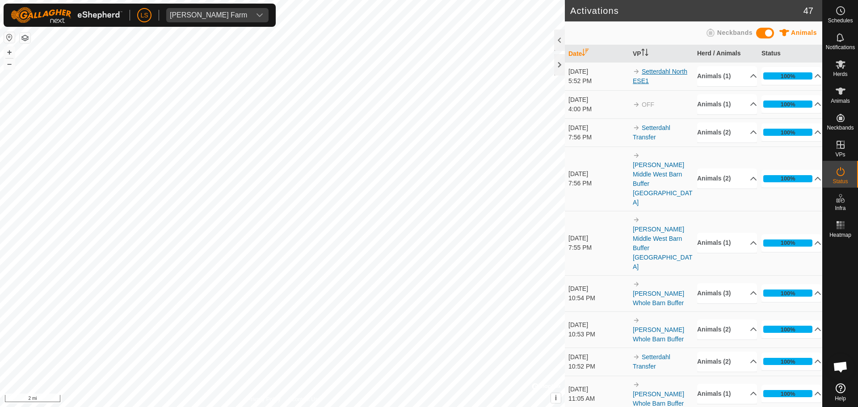
click at [666, 69] on link "Setterdahl North ESE1" at bounding box center [659, 76] width 54 height 17
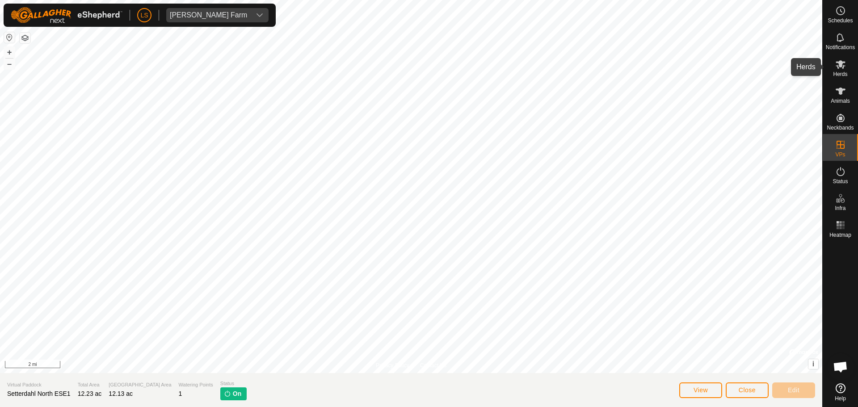
click at [843, 69] on icon at bounding box center [840, 64] width 11 height 11
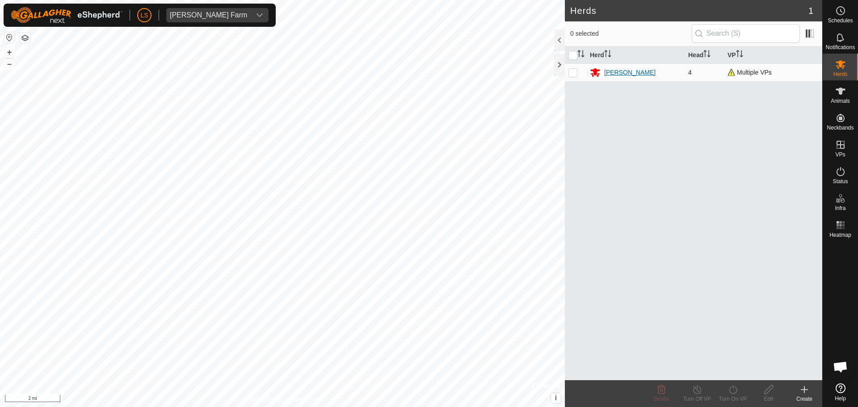
click at [611, 71] on div "[PERSON_NAME]" at bounding box center [629, 72] width 51 height 9
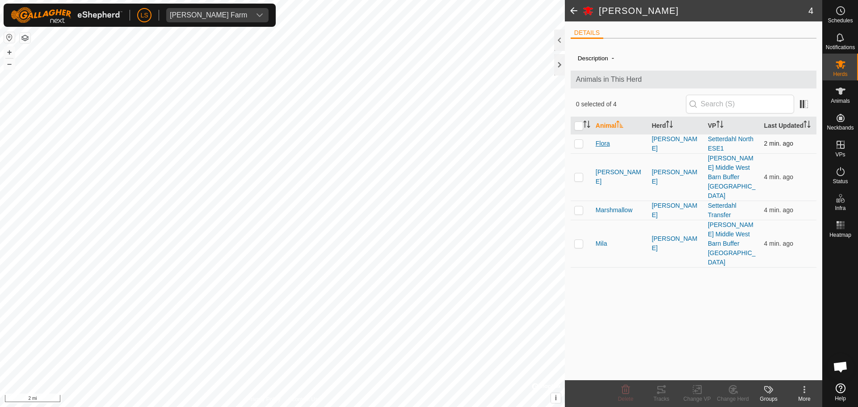
click at [606, 146] on span "Flora" at bounding box center [602, 143] width 14 height 9
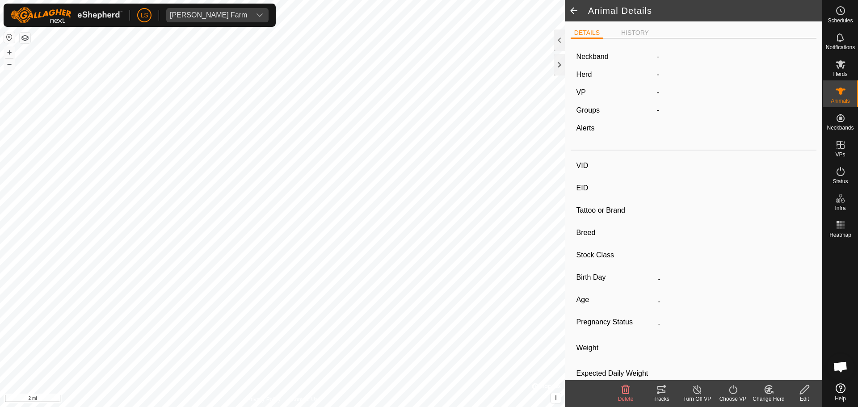
type input "Flora"
type input "-"
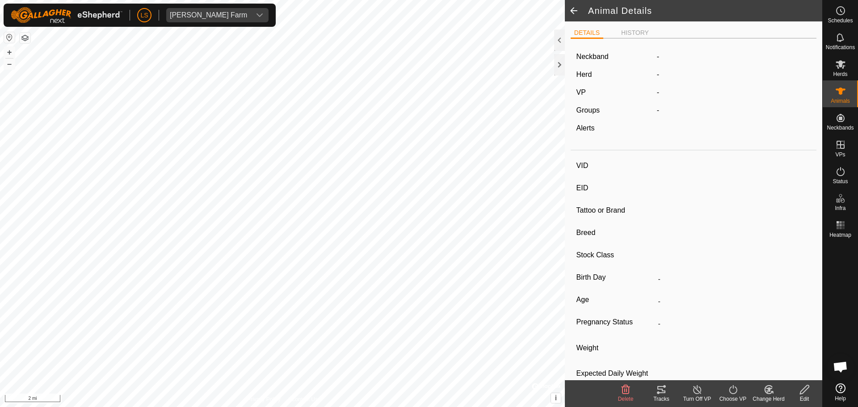
type input "0 kg"
type input "-"
click at [8, 52] on button "+" at bounding box center [9, 52] width 11 height 11
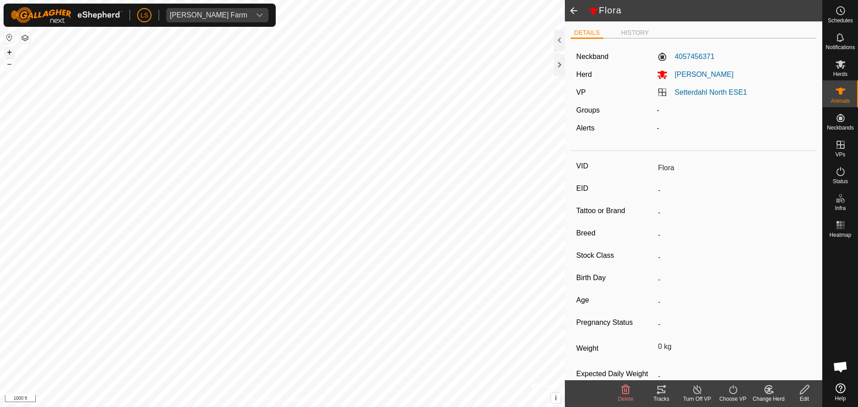
click at [8, 52] on button "+" at bounding box center [9, 52] width 11 height 11
click at [9, 66] on button "–" at bounding box center [9, 64] width 11 height 11
click at [8, 50] on button "+" at bounding box center [9, 52] width 11 height 11
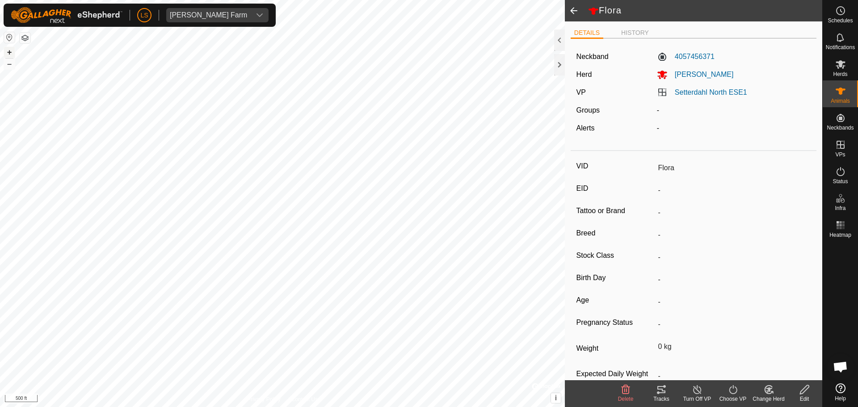
click at [8, 50] on button "+" at bounding box center [9, 52] width 11 height 11
click at [572, 9] on span at bounding box center [574, 10] width 18 height 21
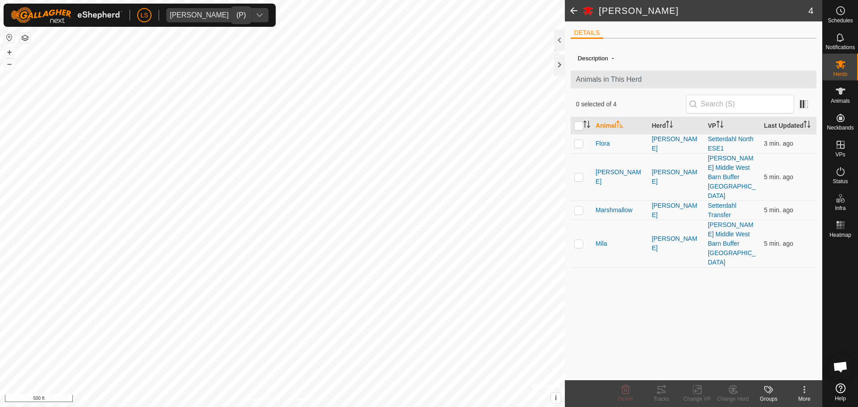
click at [257, 15] on icon "dropdown trigger" at bounding box center [260, 15] width 6 height 4
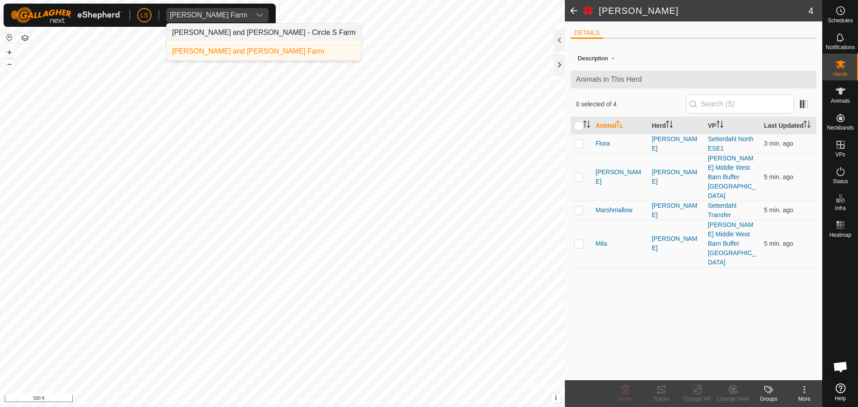
click at [228, 35] on li "[PERSON_NAME] and [PERSON_NAME] - Circle S Farm" at bounding box center [264, 33] width 194 height 18
